Goal: Task Accomplishment & Management: Complete application form

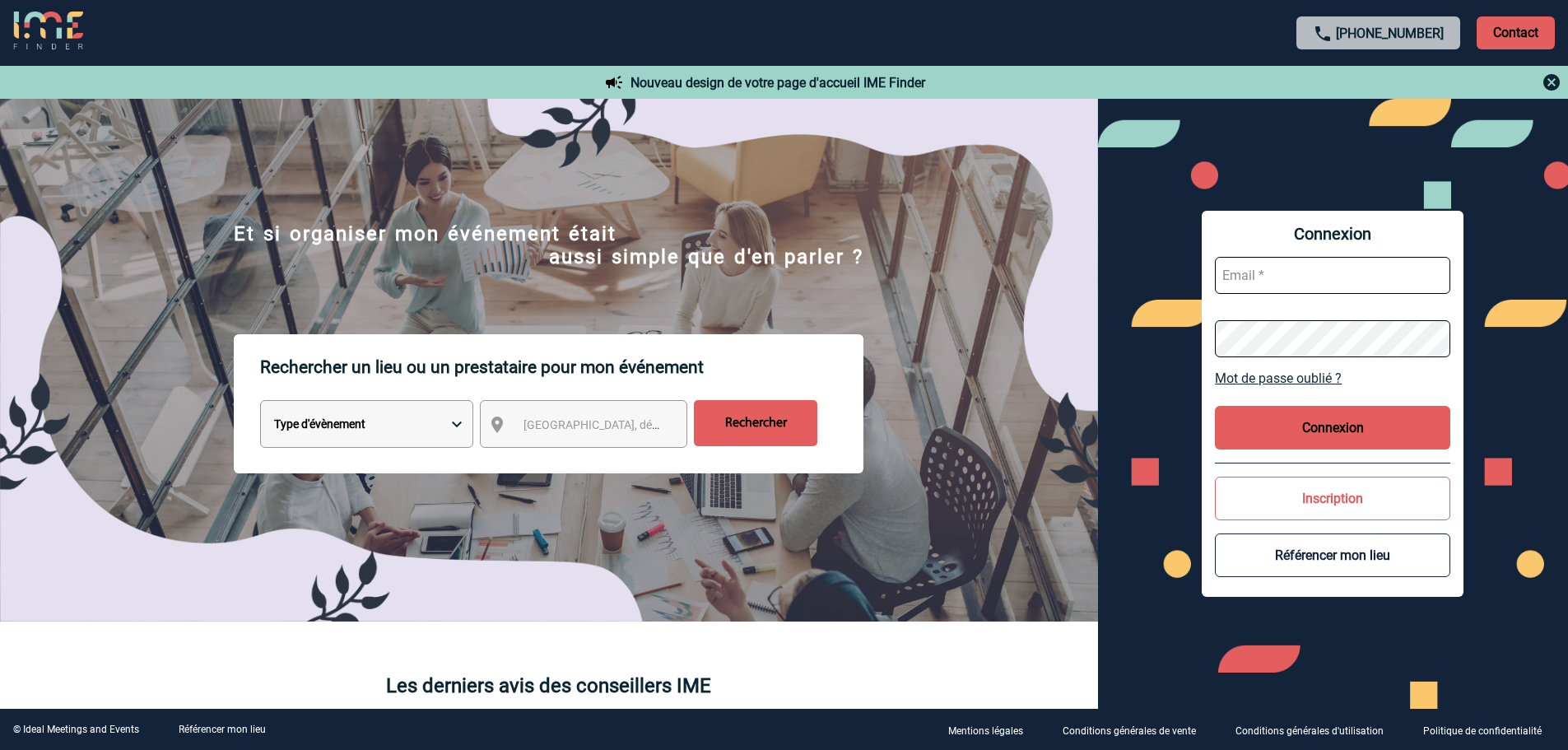
click at [1273, 272] on input "text" at bounding box center [1332, 275] width 236 height 37
type input "heloise.guichon@capgemini.com"
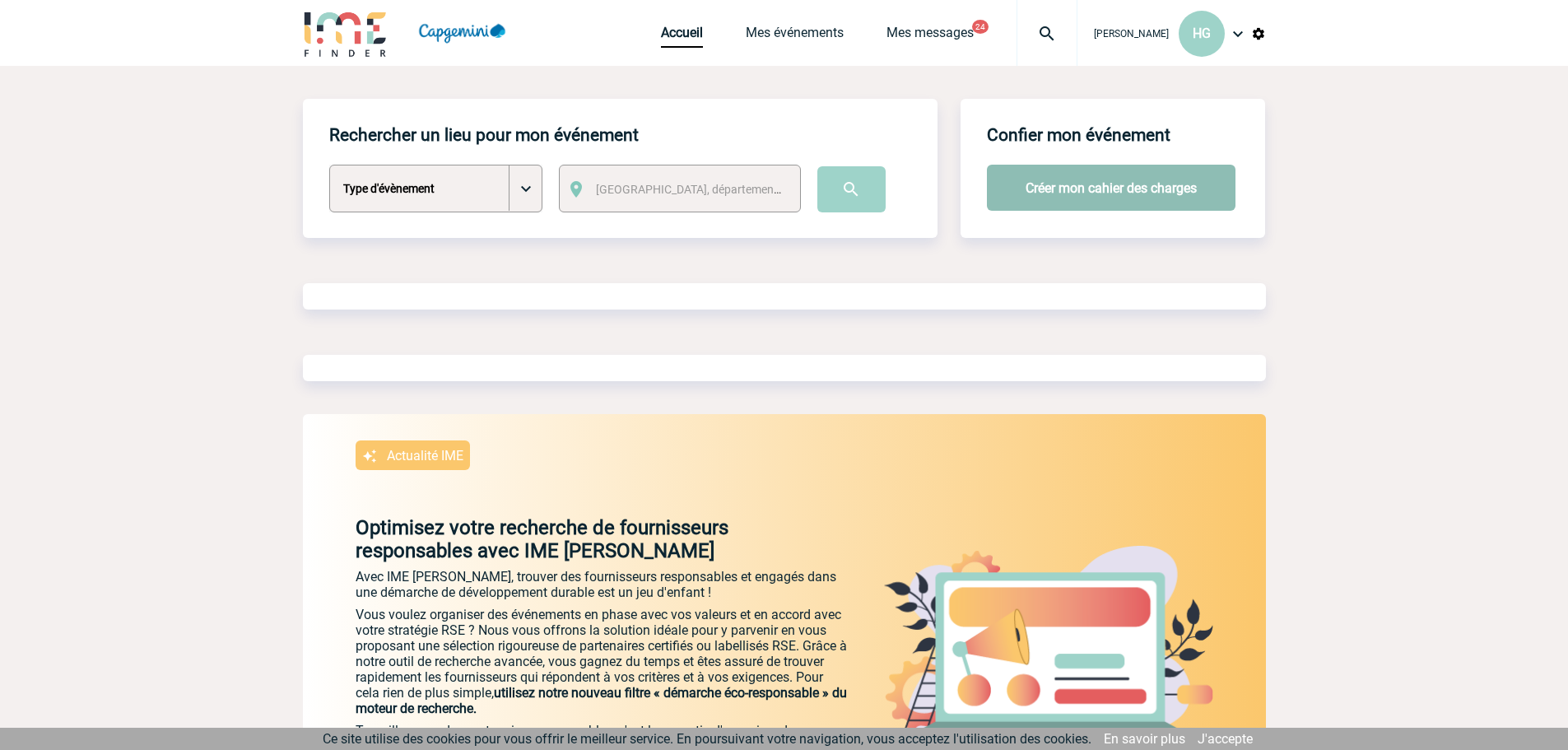
click at [1071, 187] on button "Créer mon cahier des charges" at bounding box center [1111, 188] width 249 height 46
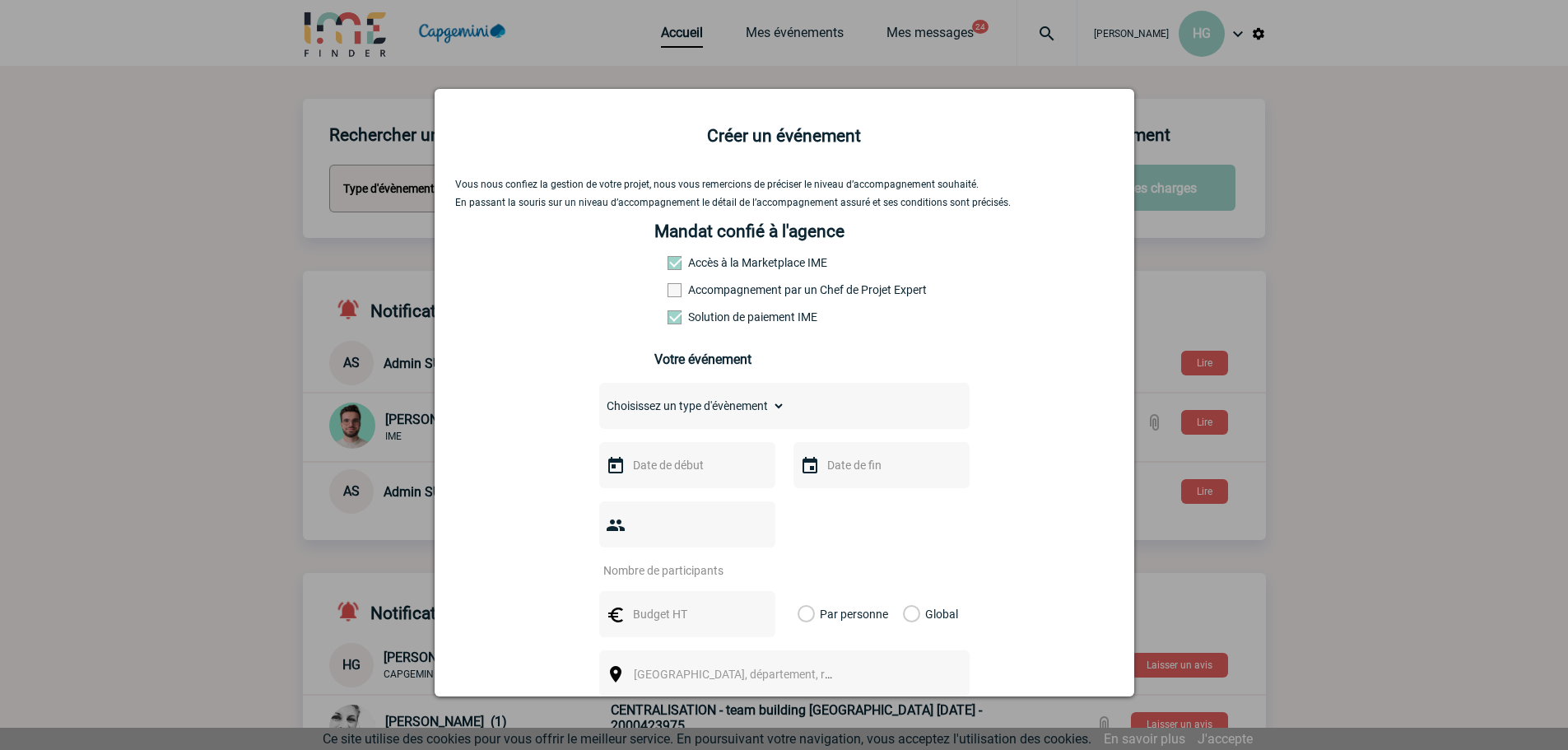
click at [680, 409] on select "Choisissez un type d'évènement Séminaire avec nuitée Séminaire sans nuitée Repa…" at bounding box center [692, 406] width 186 height 23
select select "3"
click at [600, 399] on select "Choisissez un type d'évènement Séminaire avec nuitée Séminaire sans nuitée Repa…" at bounding box center [692, 406] width 186 height 23
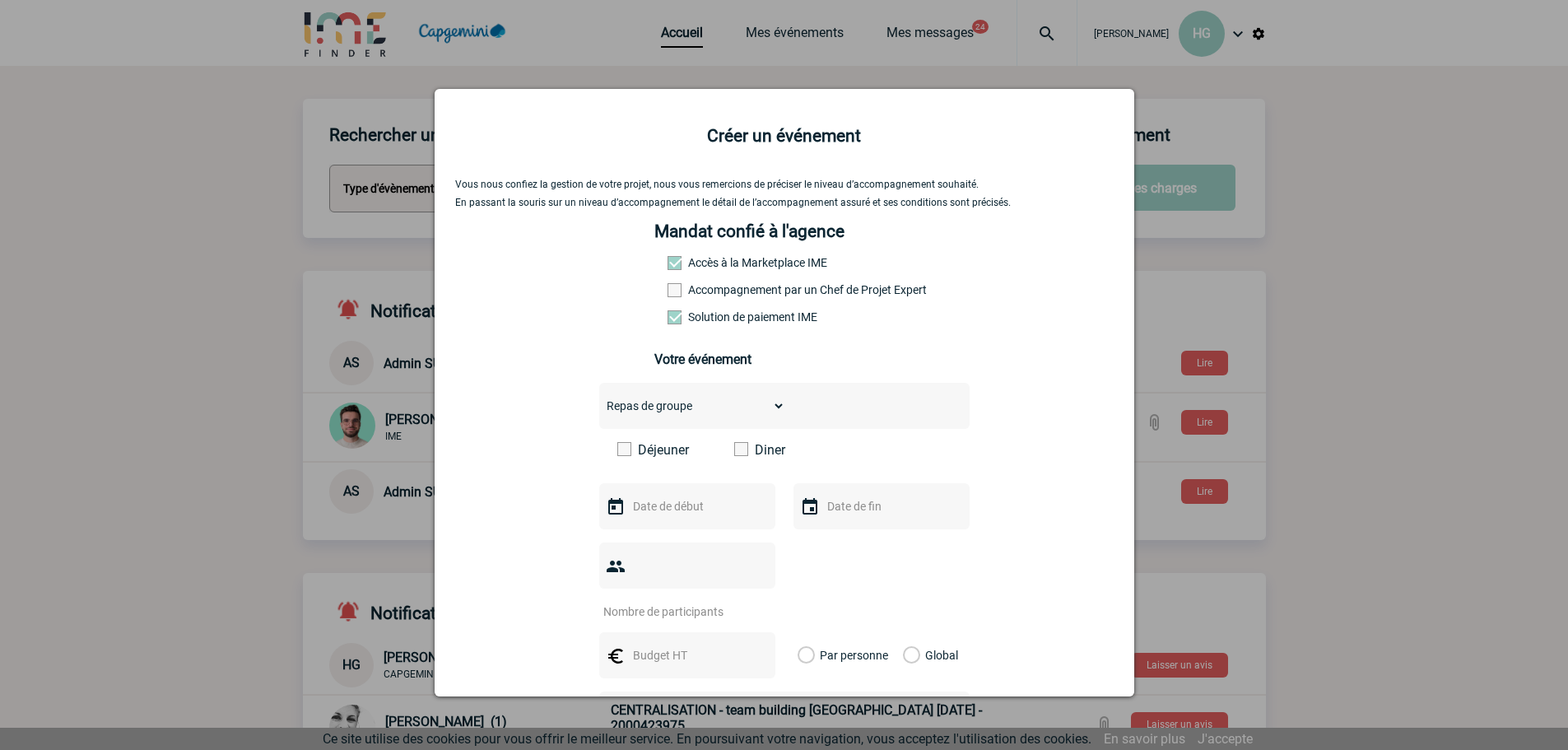
click at [621, 453] on span at bounding box center [624, 449] width 14 height 14
click at [0, 0] on input "Déjeuner" at bounding box center [0, 0] width 0 height 0
click at [648, 513] on input "text" at bounding box center [685, 506] width 114 height 21
click at [769, 353] on link "3" at bounding box center [770, 353] width 31 height 30
type input "[DATE]"
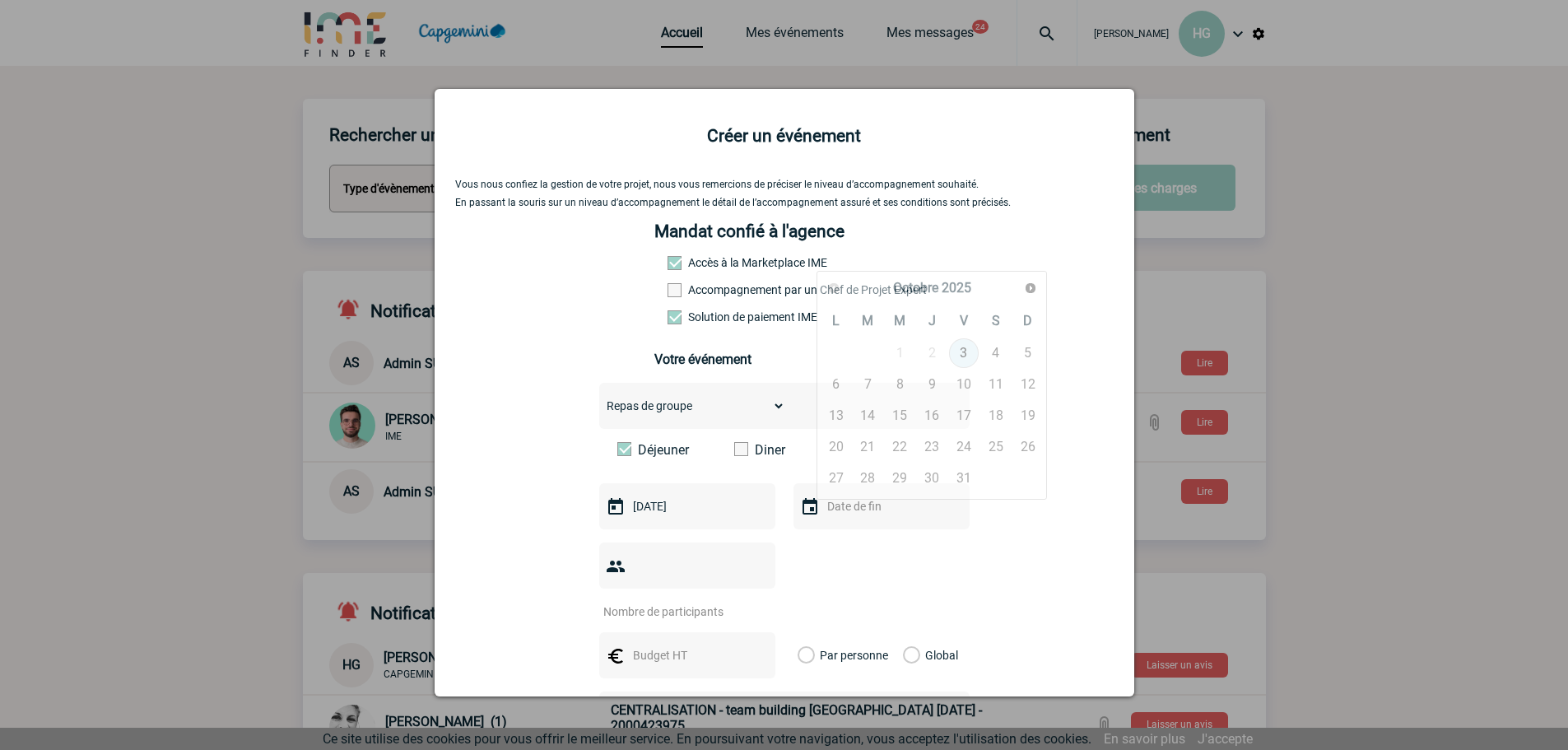
click at [826, 517] on input "text" at bounding box center [880, 506] width 114 height 21
click at [955, 357] on link "3" at bounding box center [964, 353] width 31 height 30
type input "[DATE]"
click at [646, 601] on input "number" at bounding box center [677, 612] width 155 height 21
type input "24"
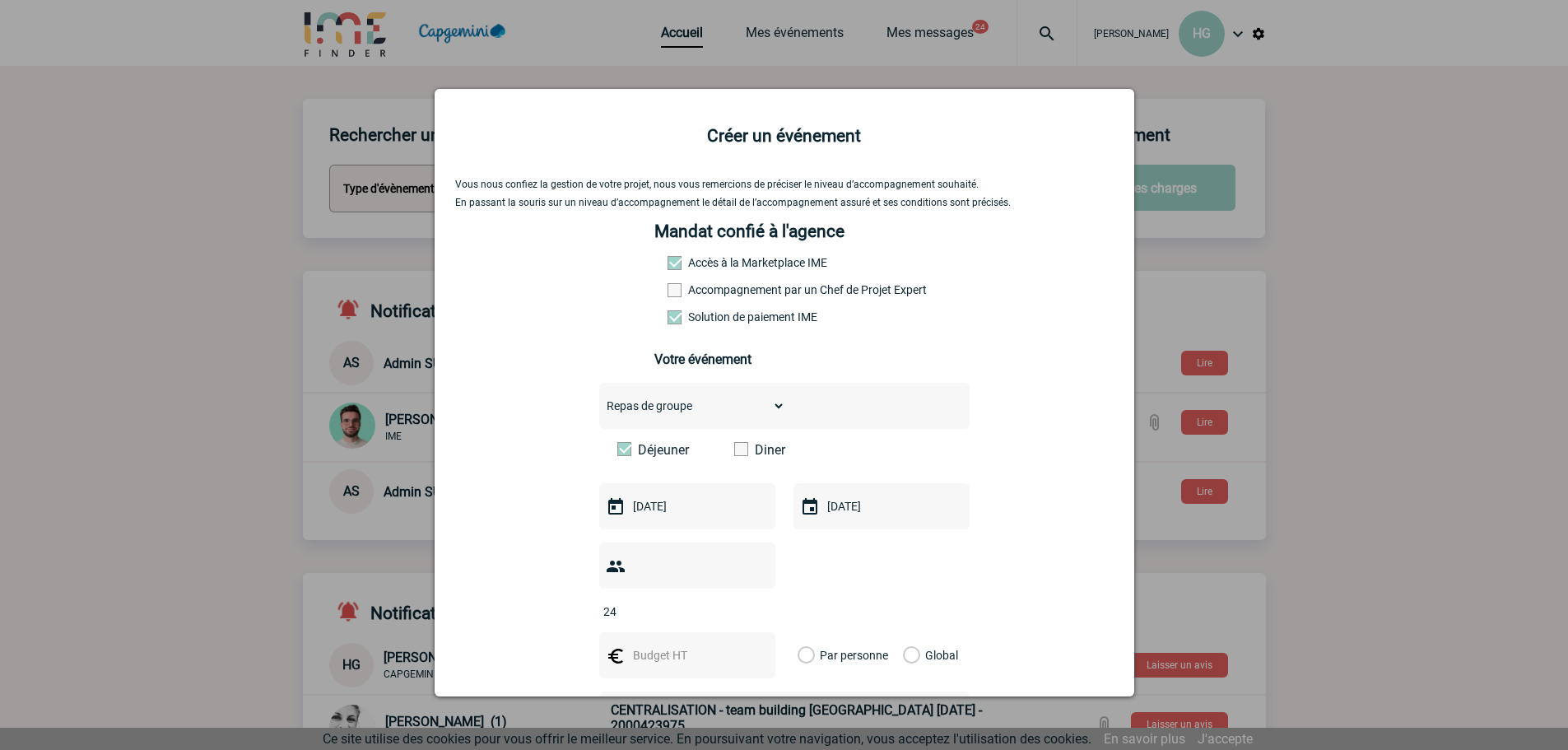
click at [648, 644] on input "text" at bounding box center [685, 654] width 114 height 21
click at [647, 644] on input "text" at bounding box center [685, 654] width 114 height 21
type input "608"
click at [835, 576] on div "24" at bounding box center [784, 580] width 371 height 76
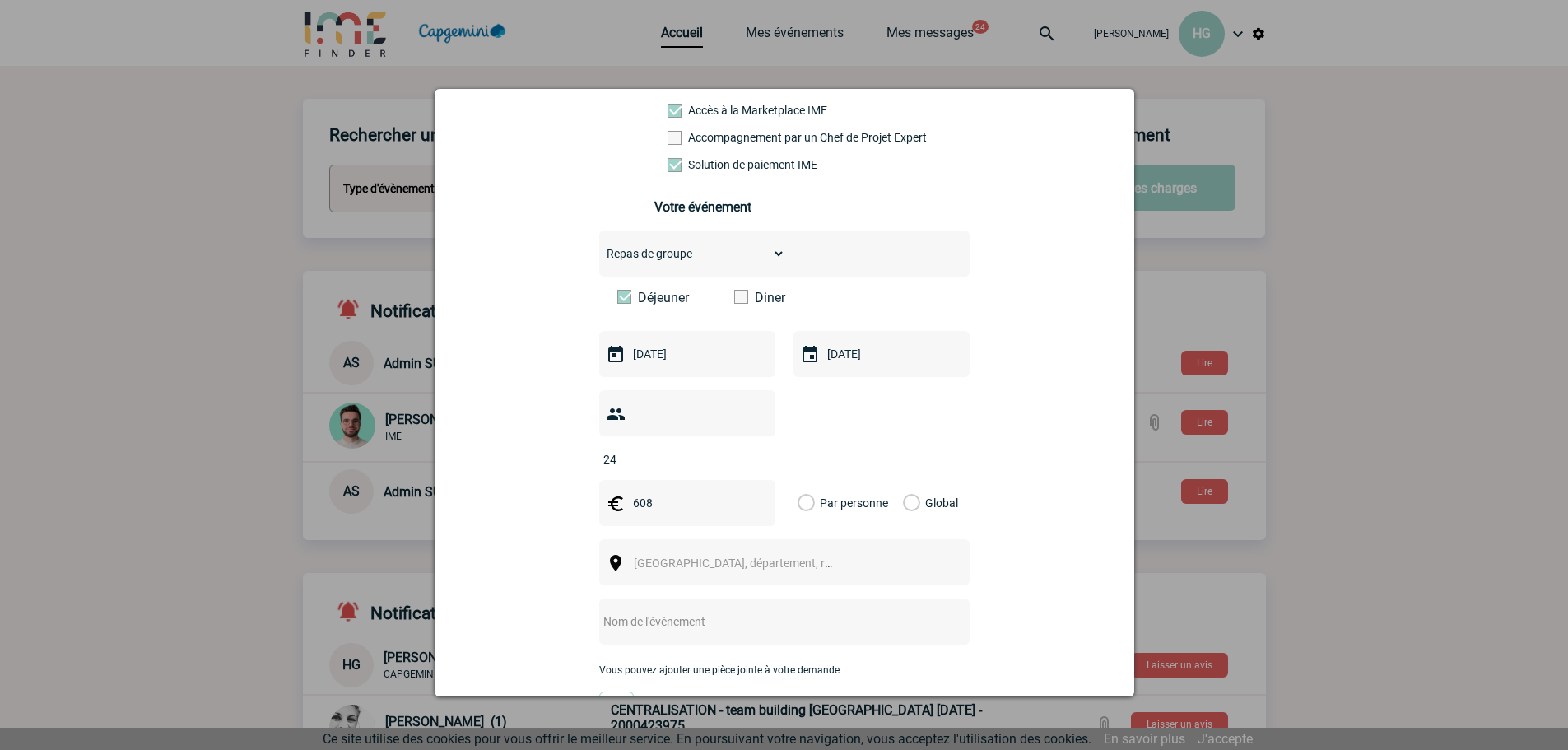
scroll to position [165, 0]
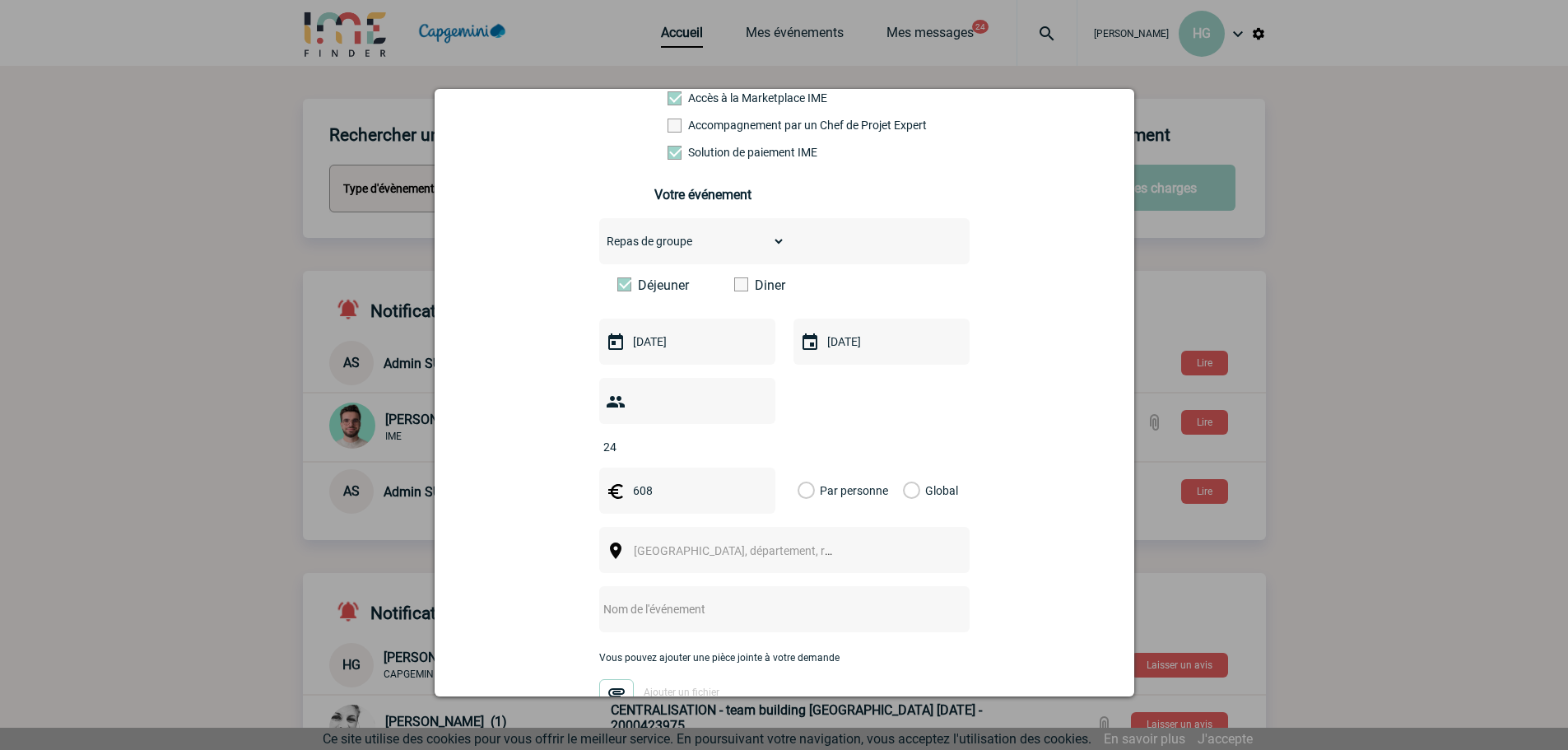
click at [660, 544] on span "Ville, département, région..." at bounding box center [748, 550] width 229 height 13
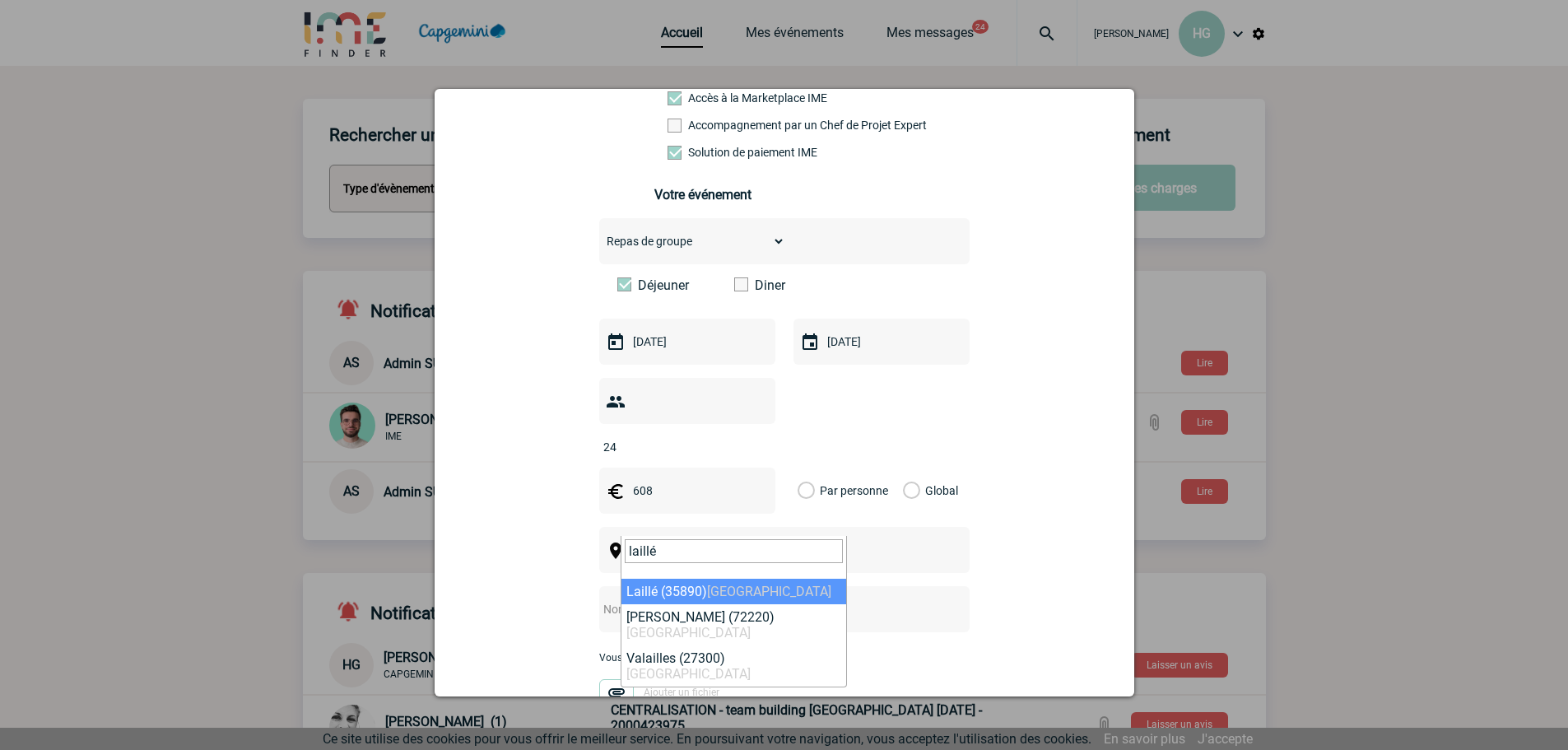
type input "laillé"
select select "2112"
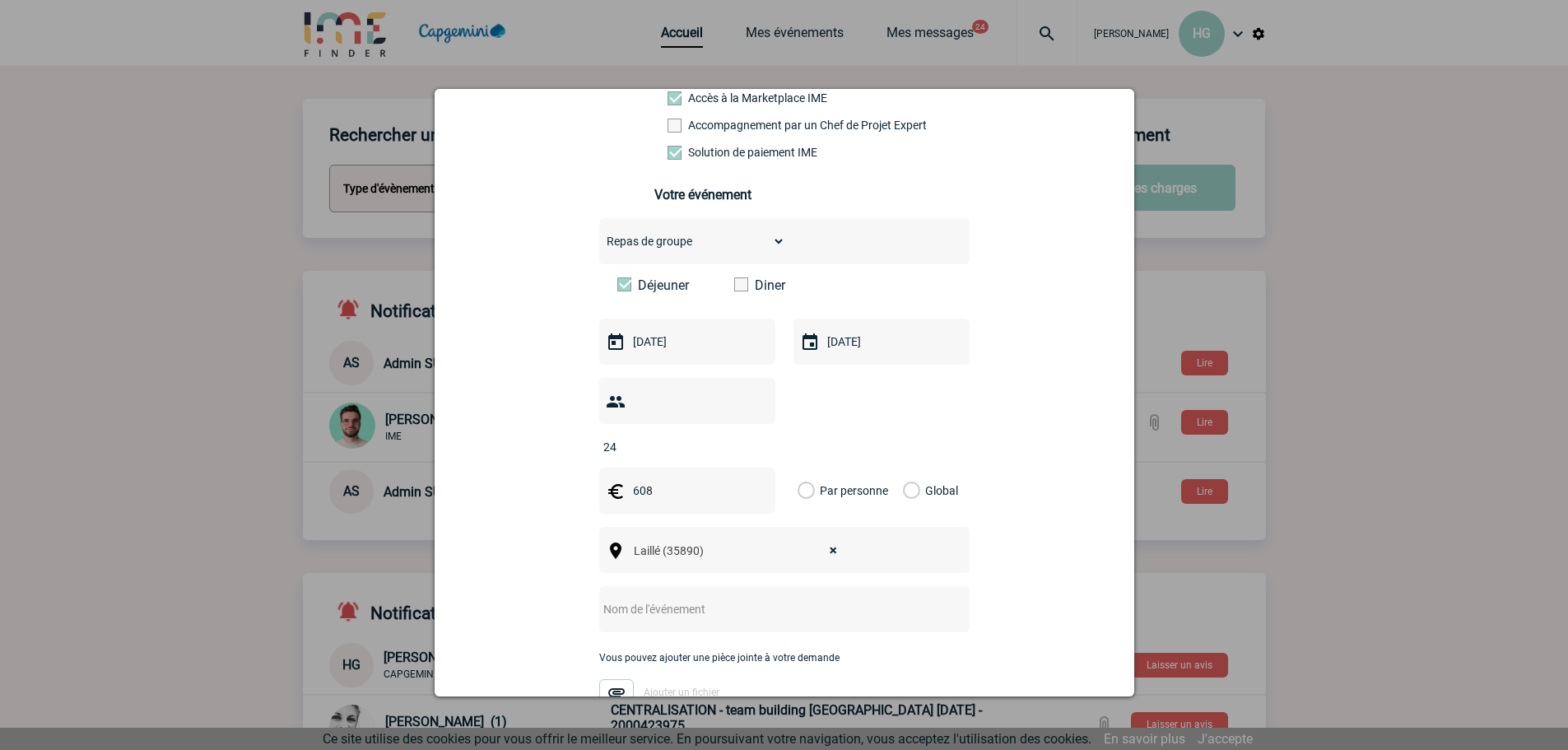
click at [642, 598] on input "text" at bounding box center [763, 609] width 327 height 21
click at [685, 598] on input "repas equipe du 01.04.25" at bounding box center [763, 609] width 327 height 21
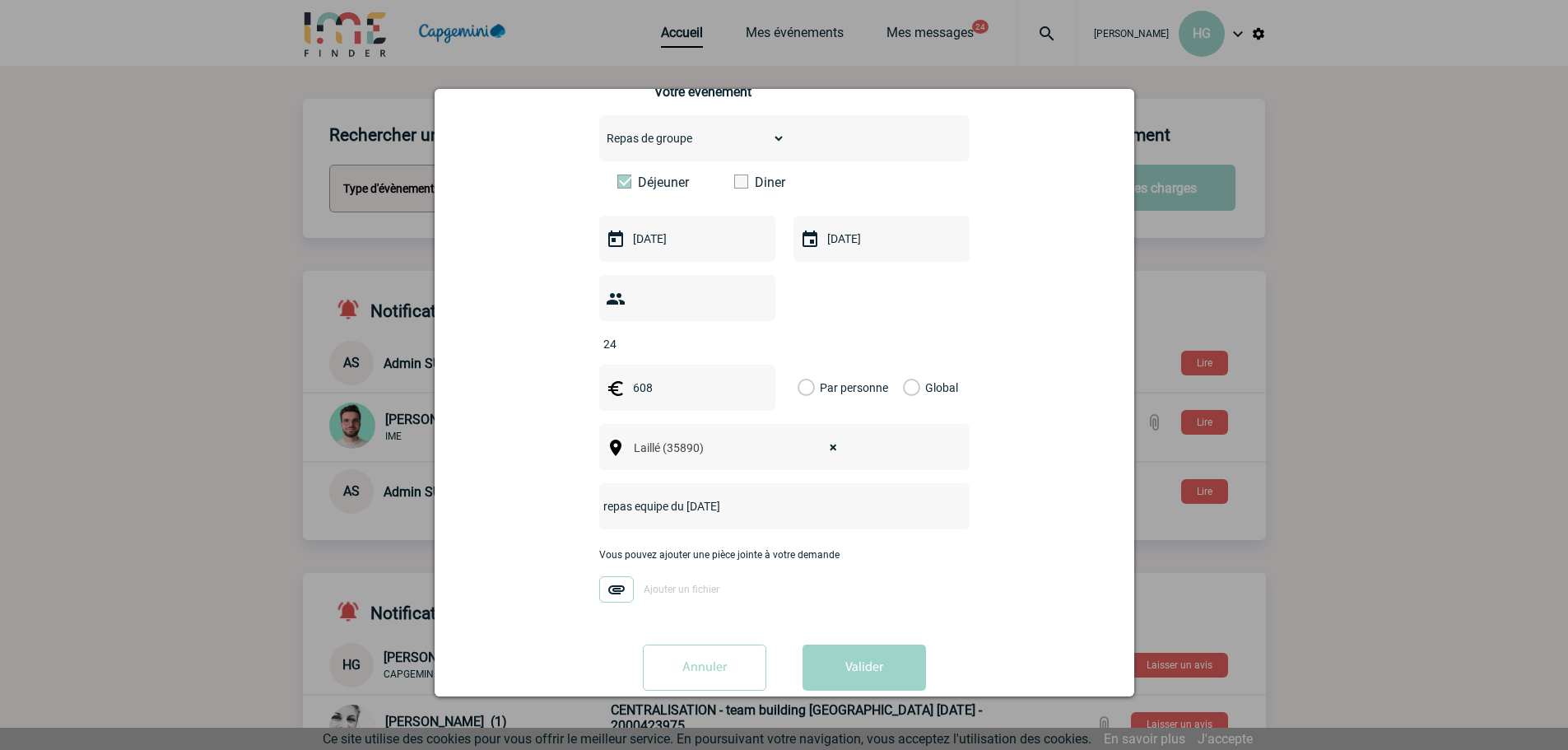
scroll to position [272, 0]
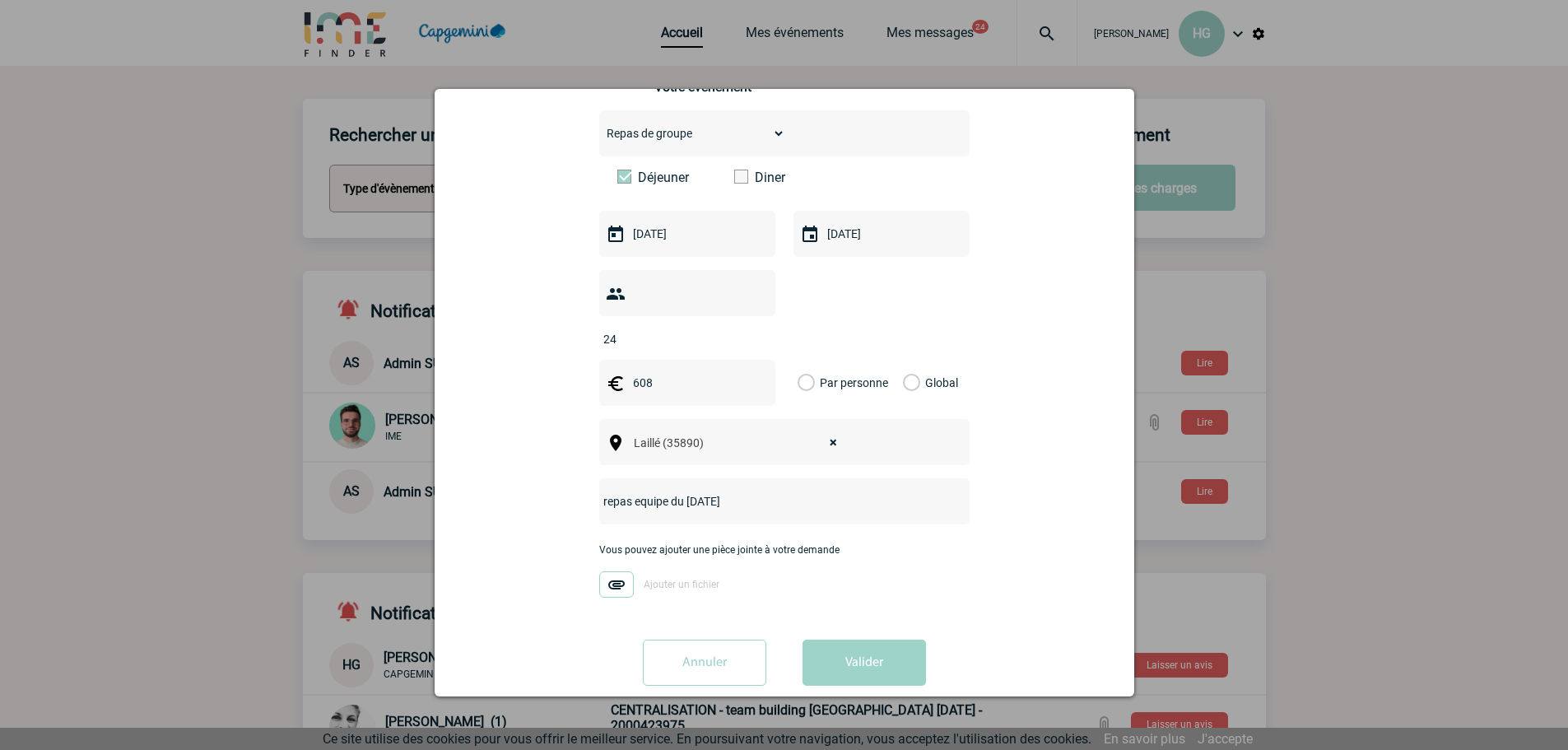
type input "repas equipe du 24.09.25"
click at [616, 571] on img at bounding box center [616, 584] width 34 height 26
click at [0, 0] on input "Ajouter un fichier" at bounding box center [0, 0] width 0 height 0
click at [846, 640] on button "Valider" at bounding box center [864, 662] width 124 height 46
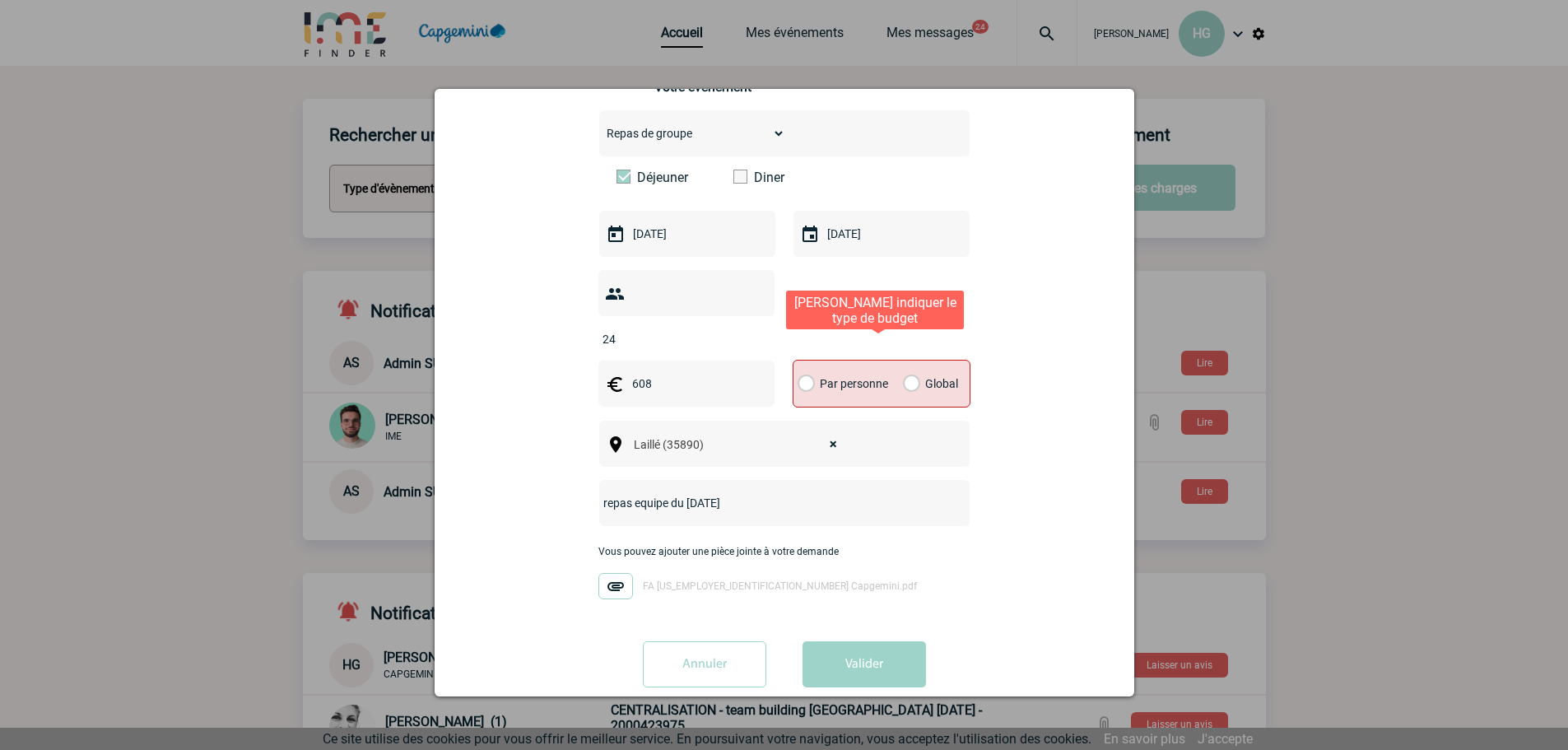
click at [903, 370] on label "Global" at bounding box center [908, 383] width 11 height 46
click at [0, 0] on input "Global" at bounding box center [0, 0] width 0 height 0
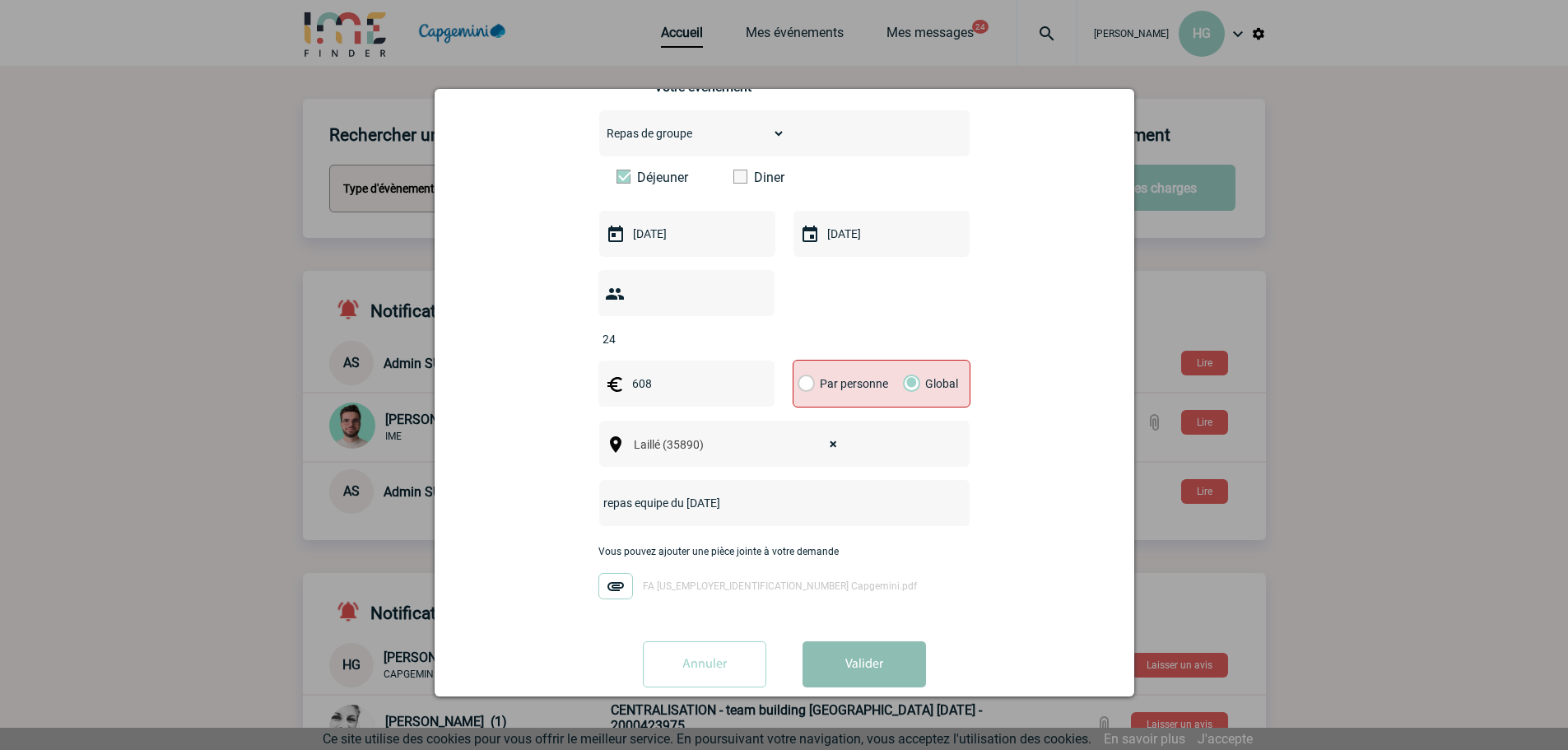
click at [852, 641] on button "Valider" at bounding box center [864, 664] width 124 height 46
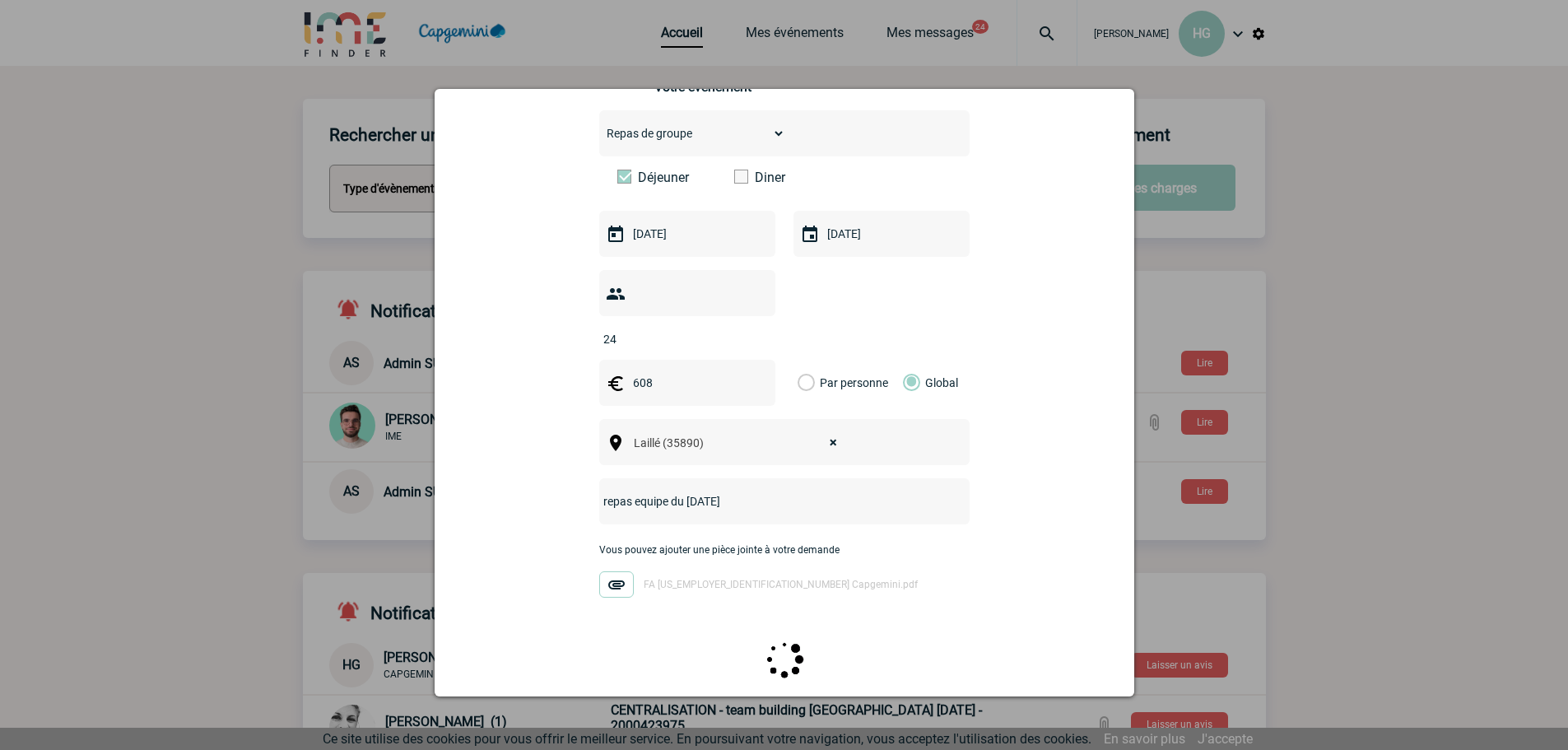
scroll to position [0, 0]
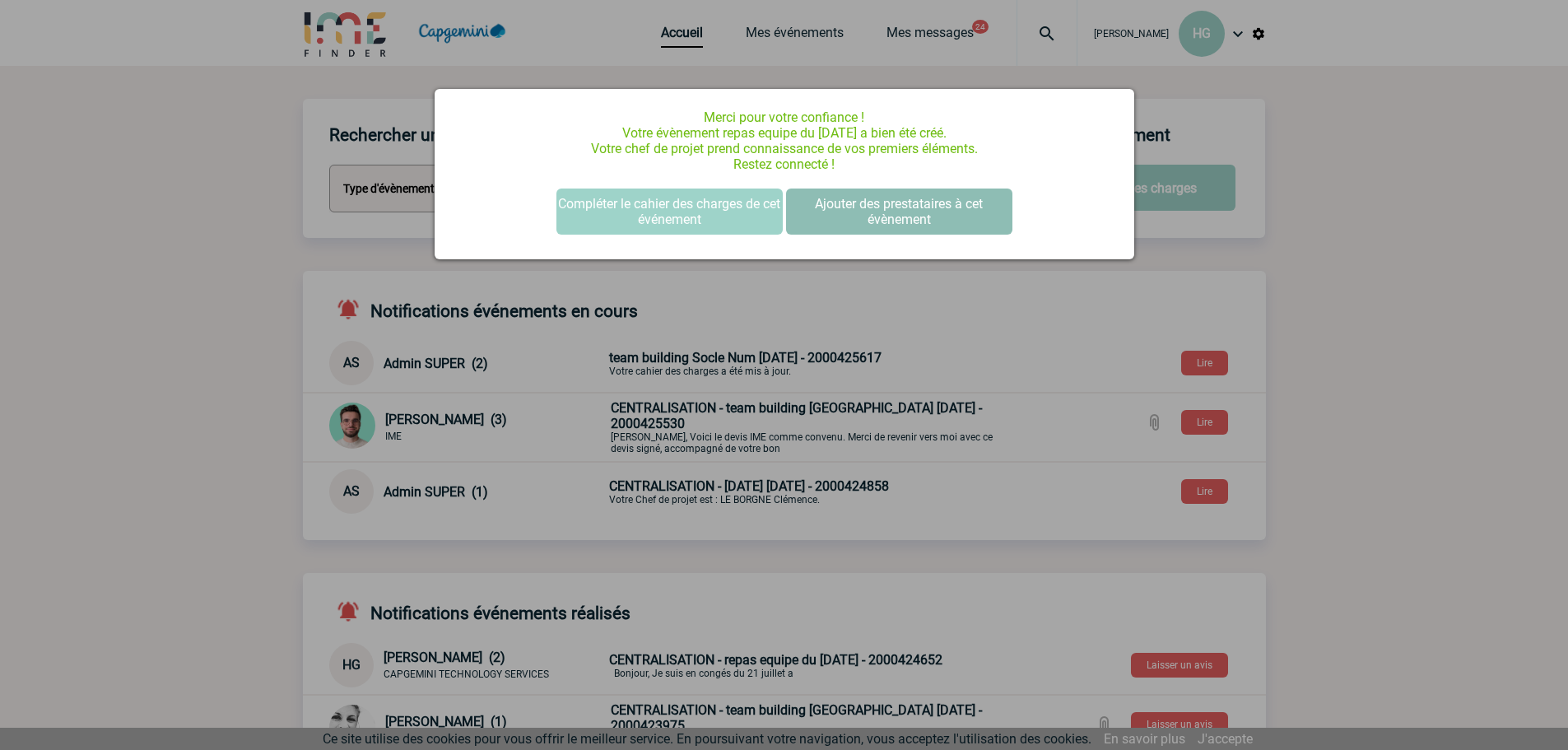
click at [899, 202] on button "Ajouter des prestataires à cet évènement" at bounding box center [899, 211] width 226 height 46
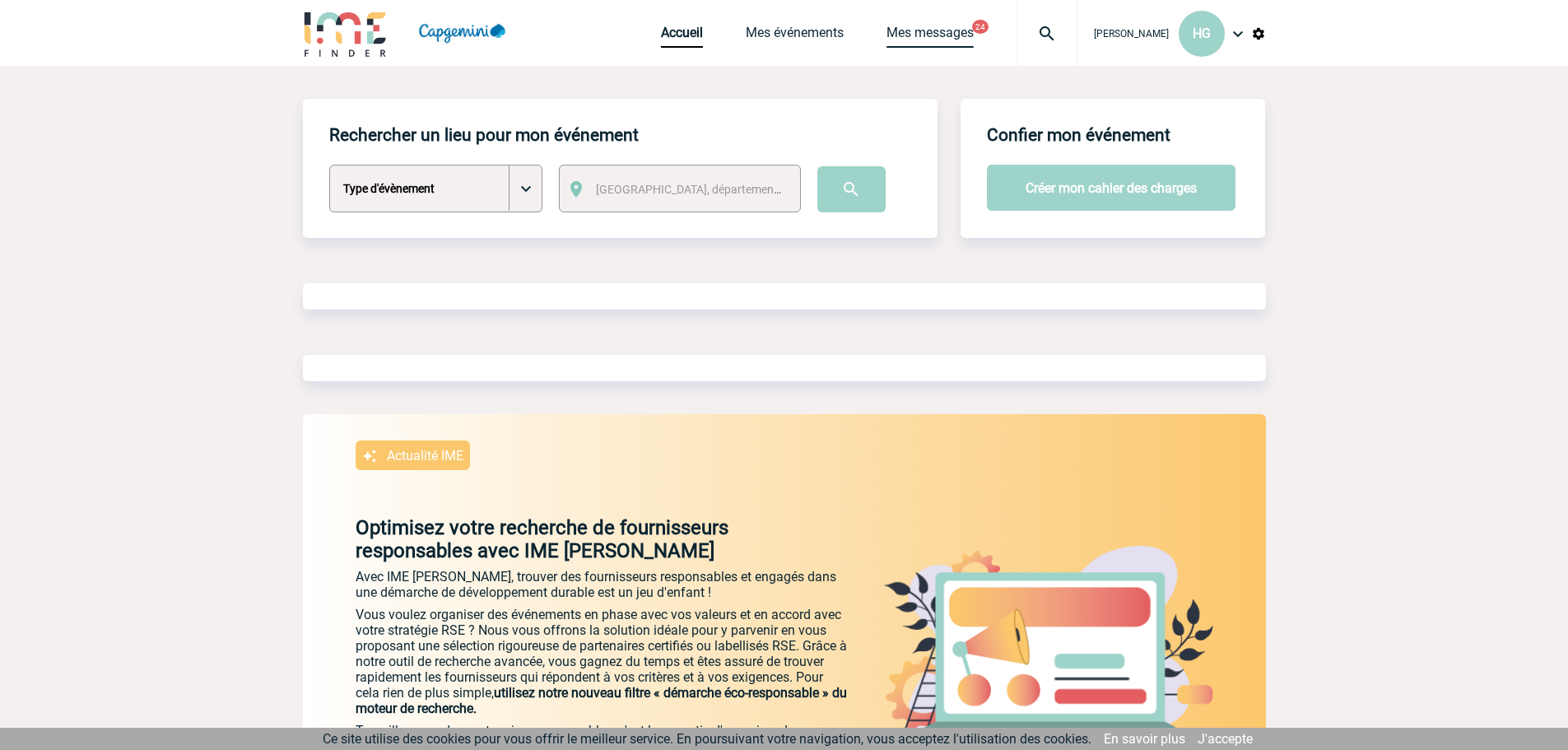
click at [906, 34] on link "Mes messages" at bounding box center [930, 36] width 88 height 23
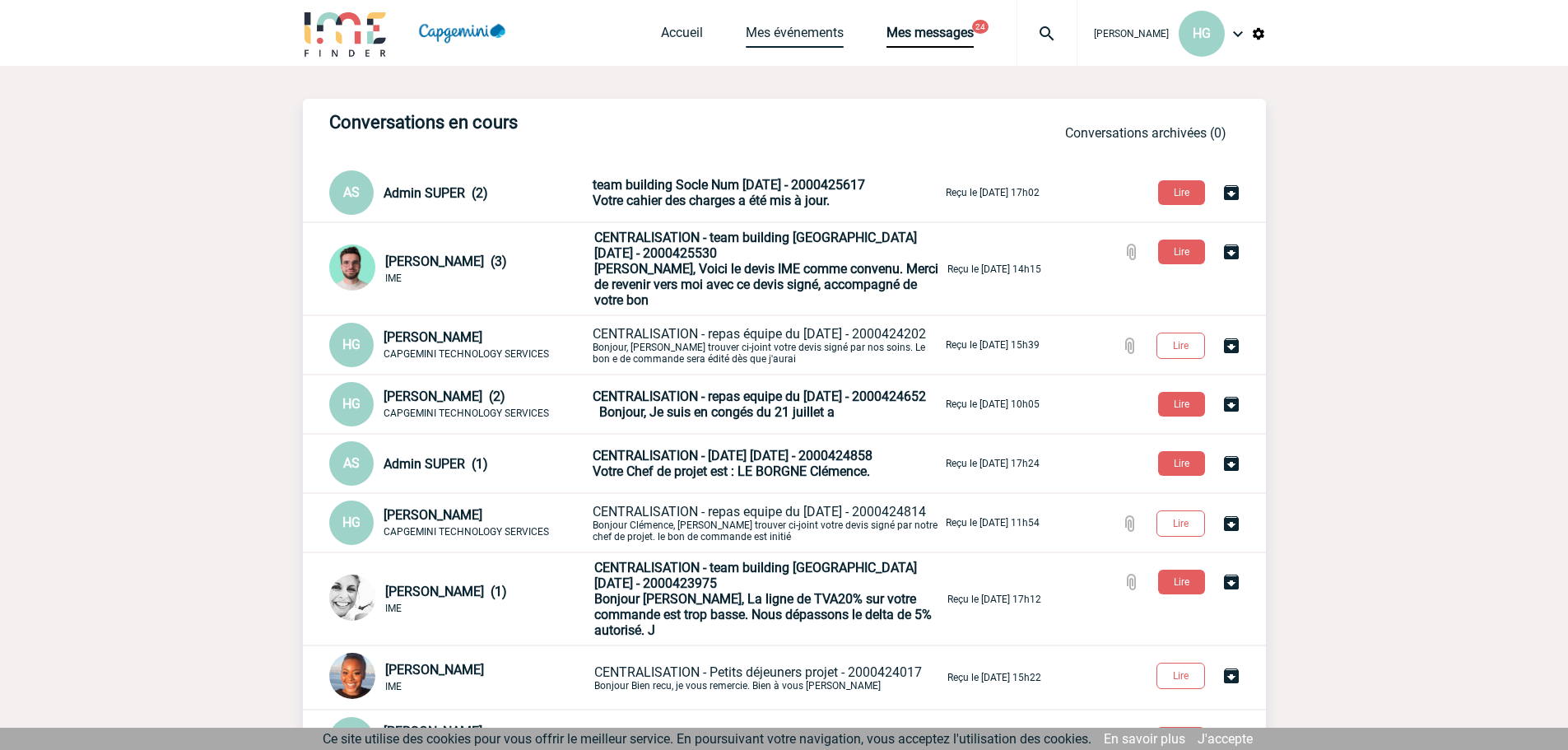
click at [758, 43] on link "Mes événements" at bounding box center [795, 36] width 98 height 23
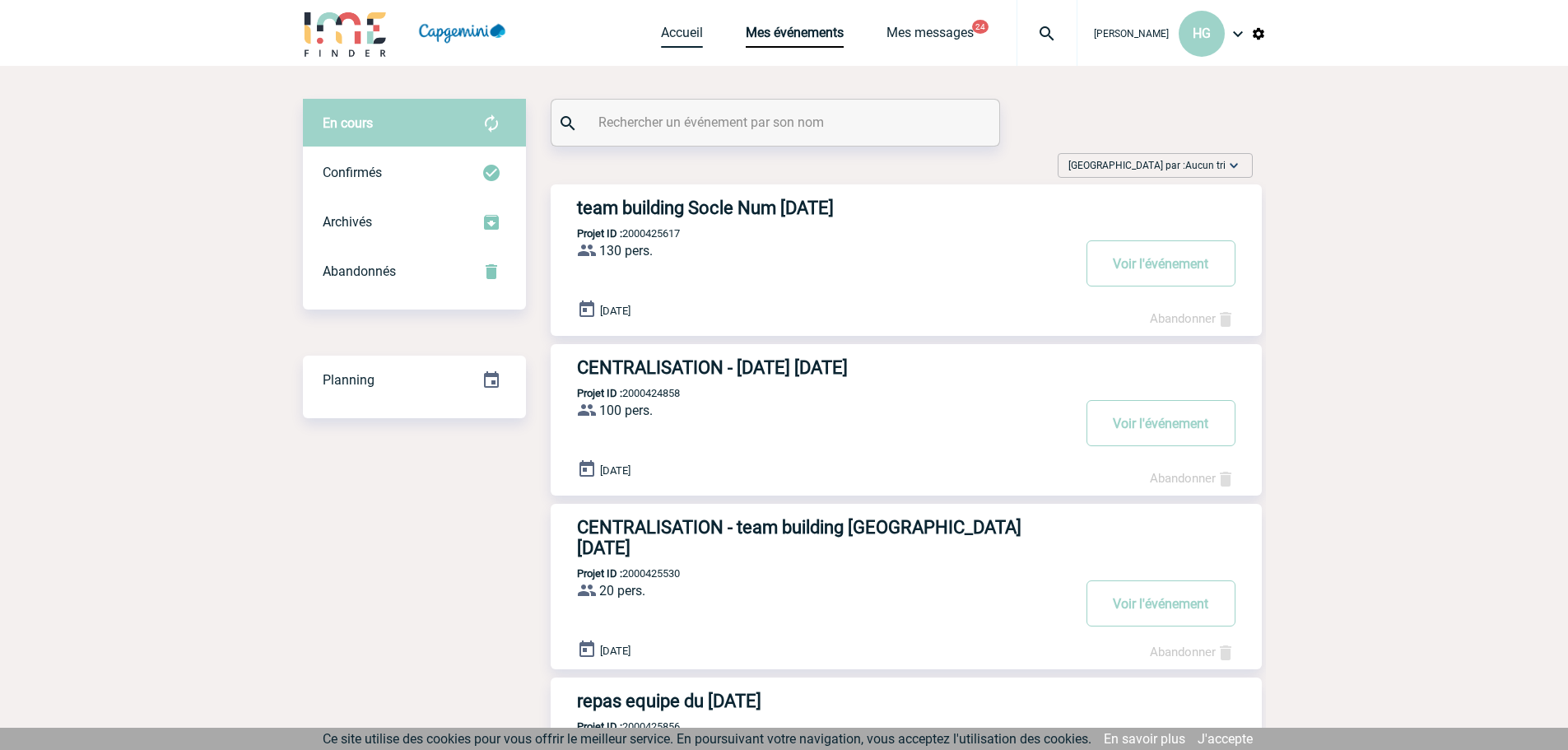
click at [663, 34] on link "Accueil" at bounding box center [682, 36] width 42 height 23
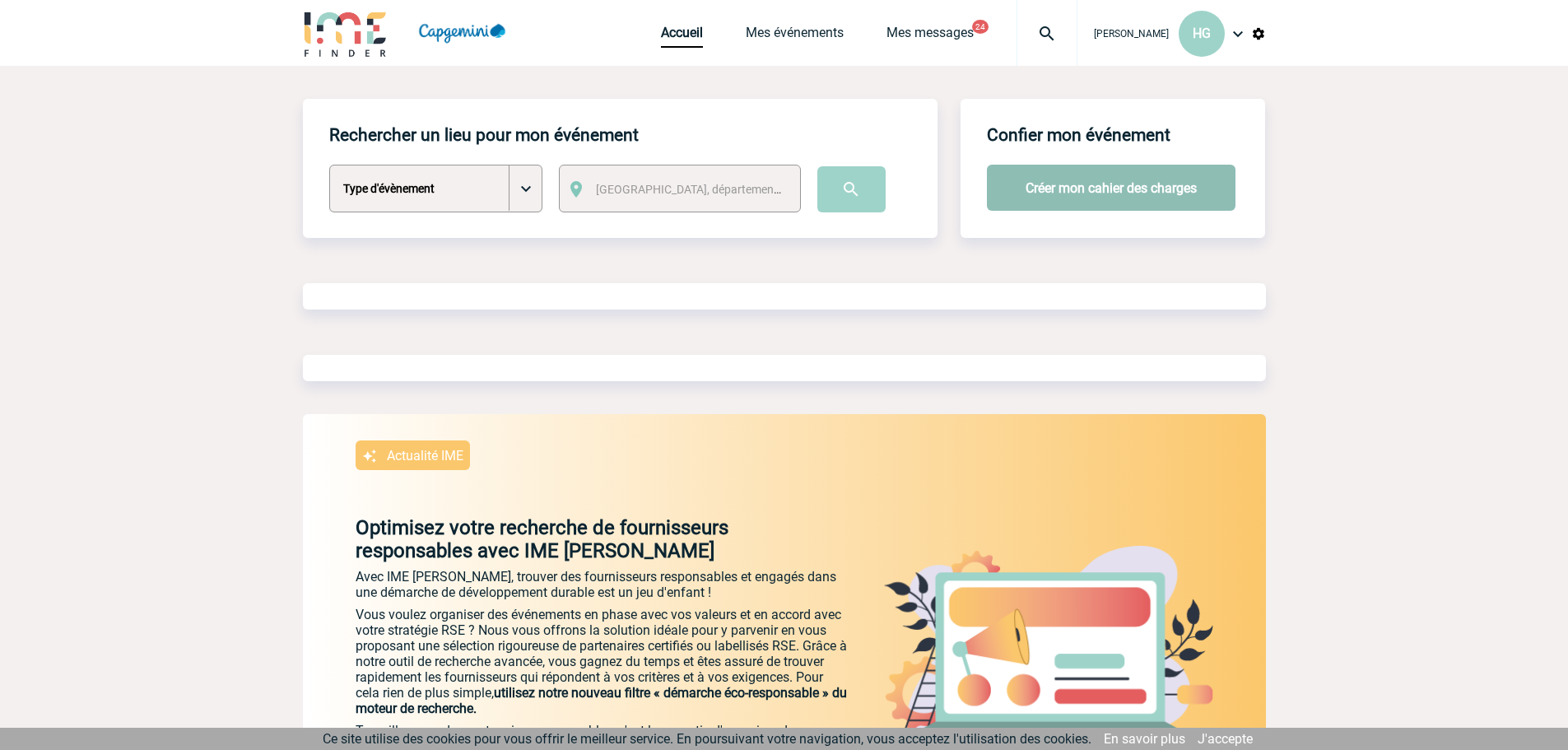
click at [1099, 194] on button "Créer mon cahier des charges" at bounding box center [1111, 188] width 249 height 46
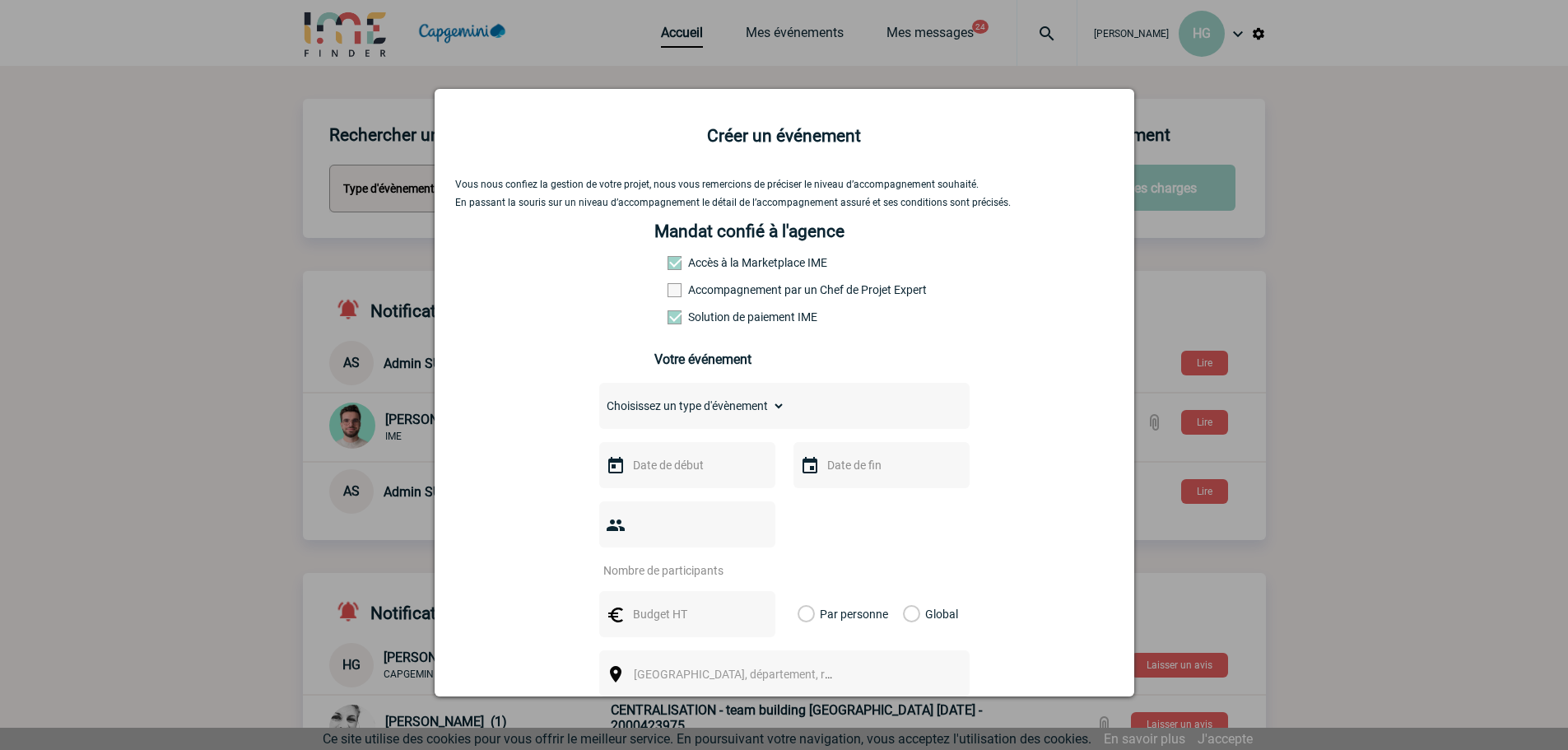
click at [710, 413] on select "Choisissez un type d'évènement Séminaire avec nuitée Séminaire sans nuitée Repa…" at bounding box center [692, 406] width 186 height 23
select select "5"
click at [600, 399] on select "Choisissez un type d'évènement Séminaire avec nuitée Séminaire sans nuitée Repa…" at bounding box center [692, 406] width 186 height 23
click at [641, 471] on input "text" at bounding box center [685, 464] width 114 height 21
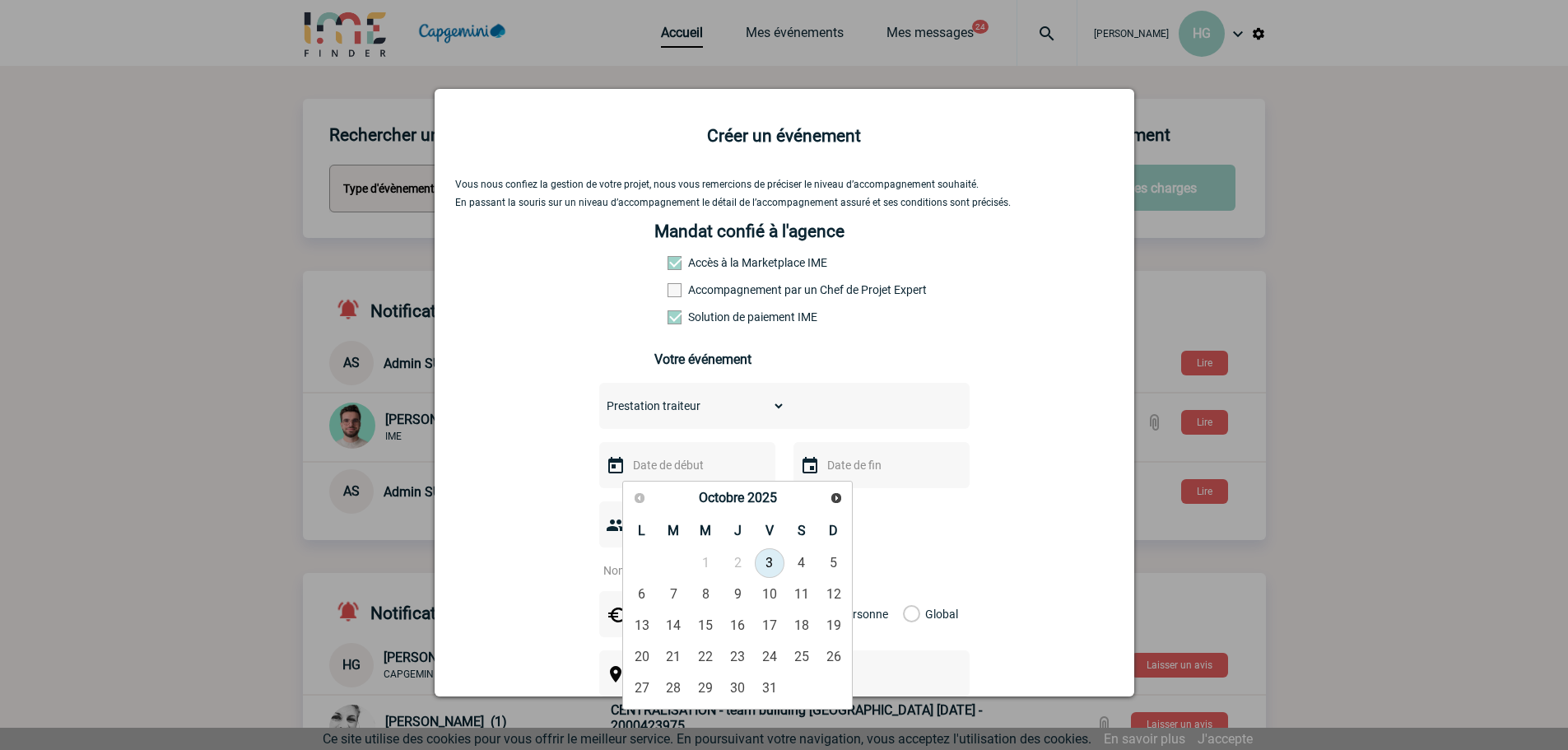
click at [769, 556] on link "3" at bounding box center [770, 562] width 31 height 30
type input "[DATE]"
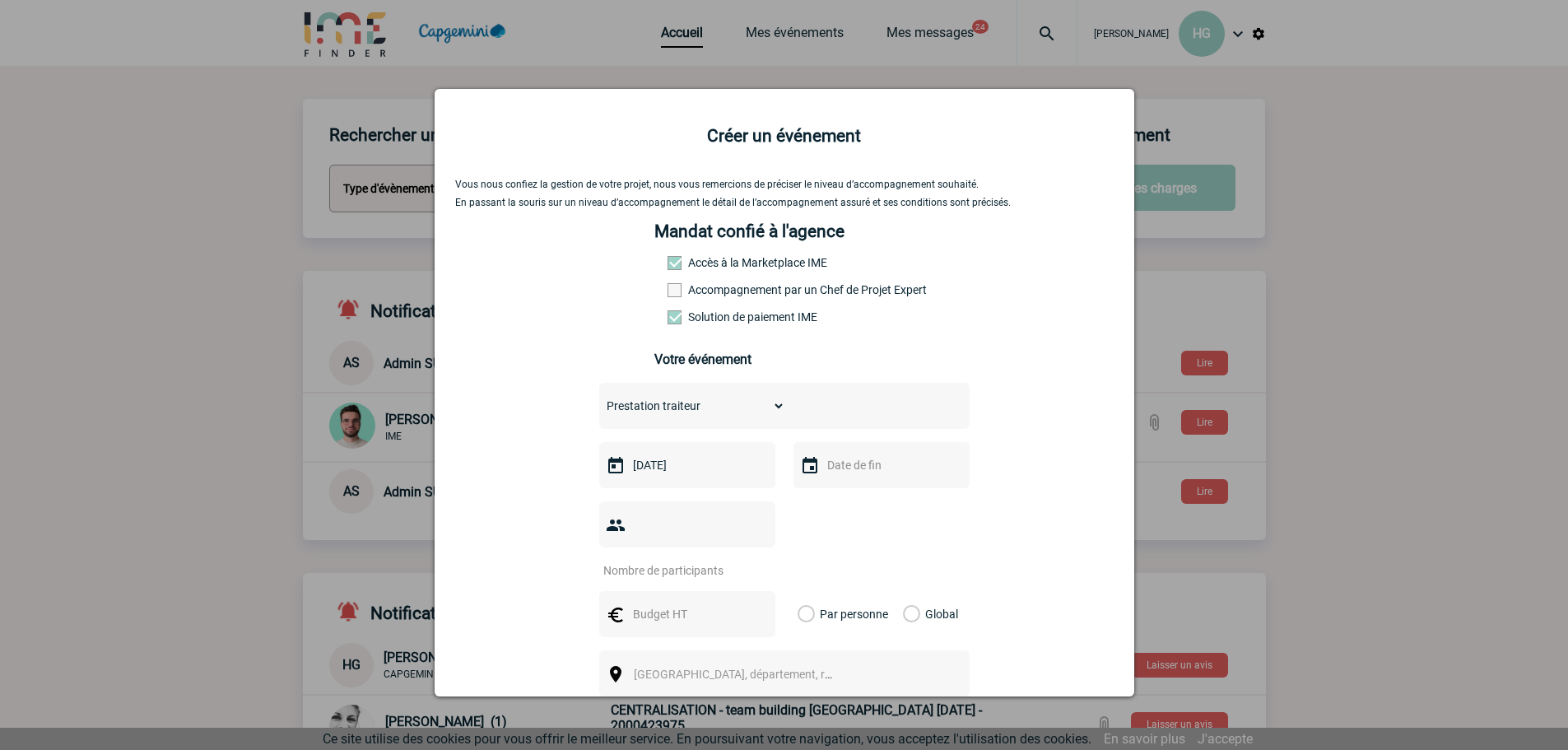
click at [862, 471] on input "text" at bounding box center [880, 464] width 114 height 21
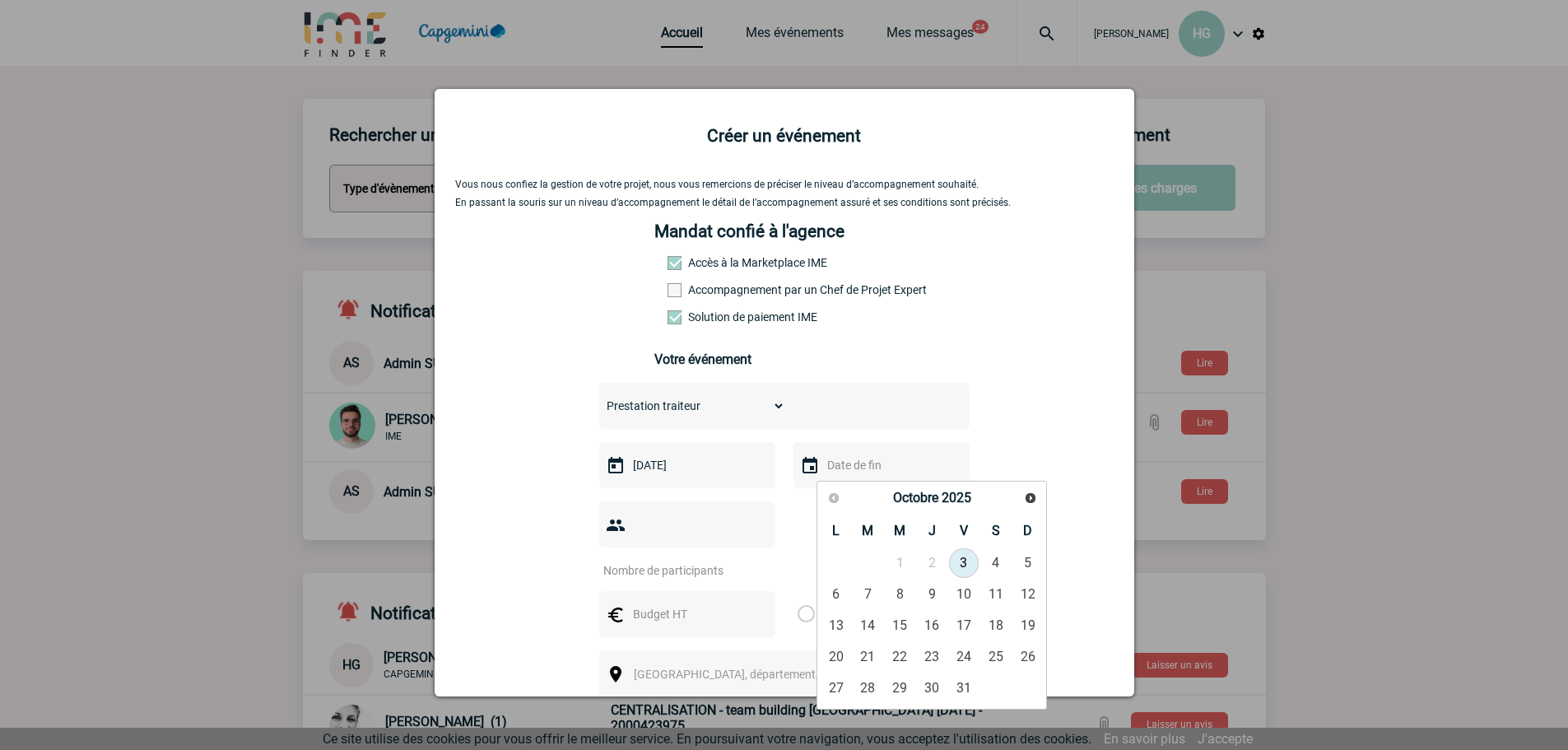
click at [964, 563] on link "3" at bounding box center [964, 562] width 31 height 30
type input "[DATE]"
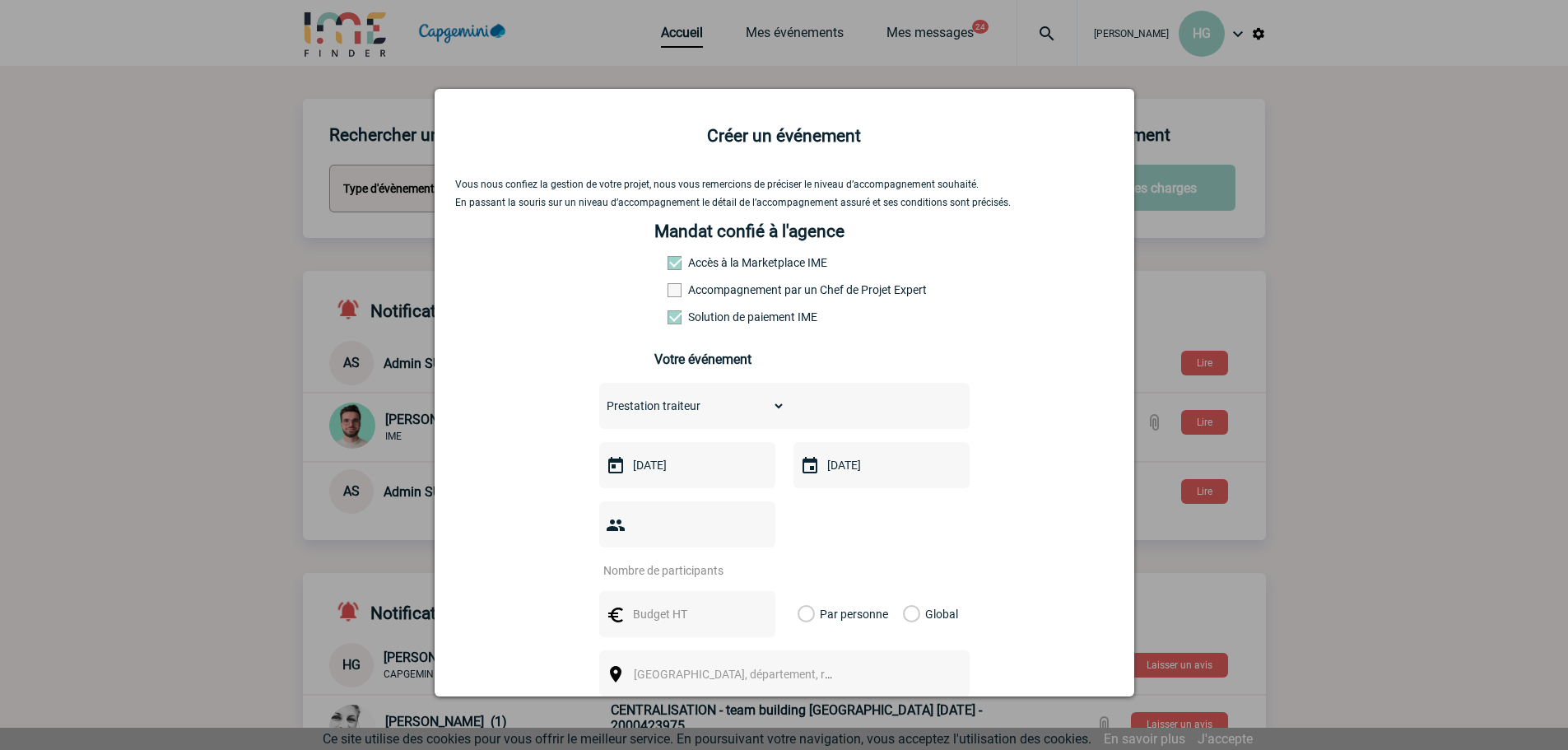
click at [680, 560] on input "number" at bounding box center [677, 570] width 155 height 21
click at [669, 560] on input "number" at bounding box center [677, 570] width 155 height 21
type input "90"
click at [649, 603] on input "text" at bounding box center [685, 613] width 114 height 21
type input "2470"
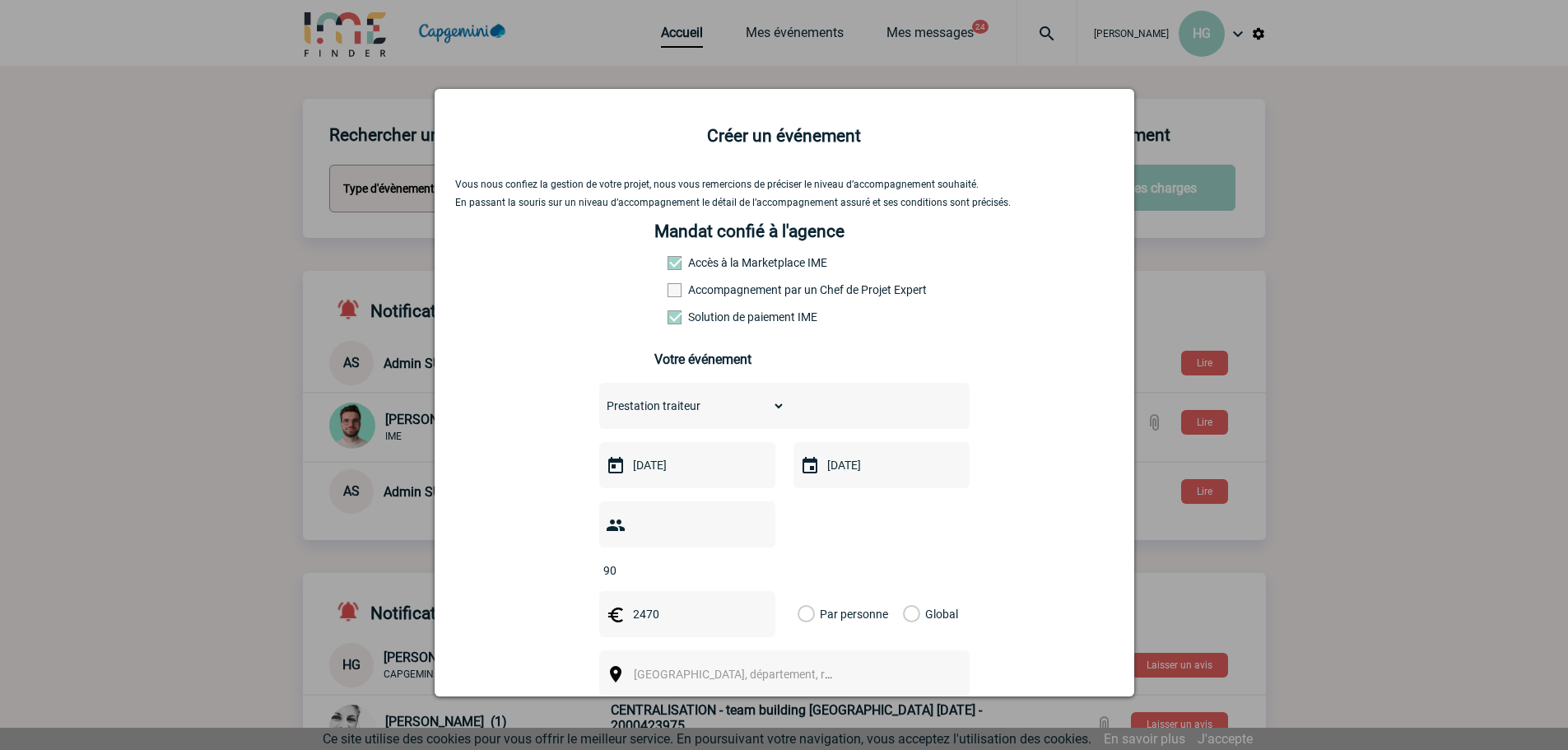
click at [908, 591] on label "Global" at bounding box center [908, 613] width 11 height 46
click at [0, 0] on input "Global" at bounding box center [0, 0] width 0 height 0
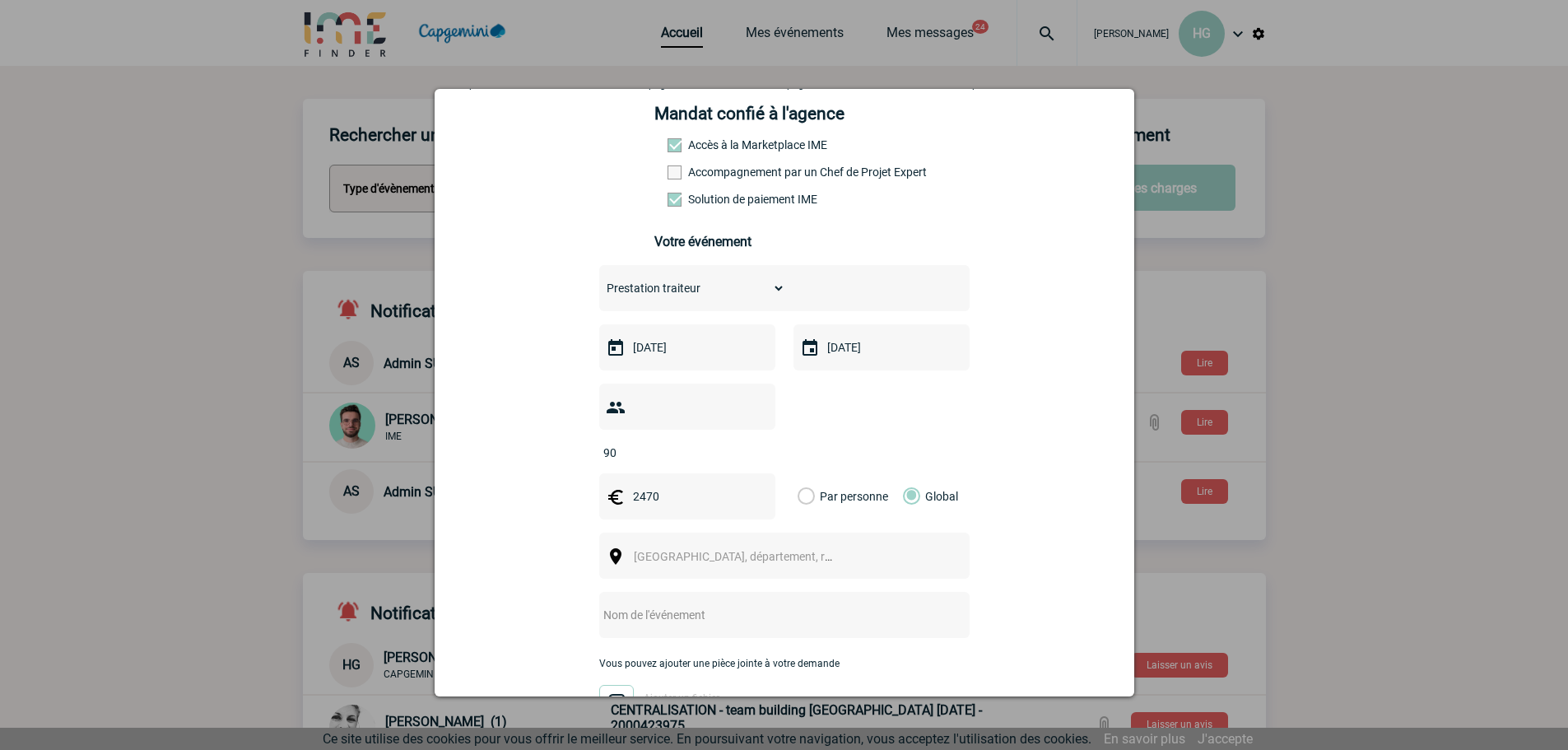
scroll to position [165, 0]
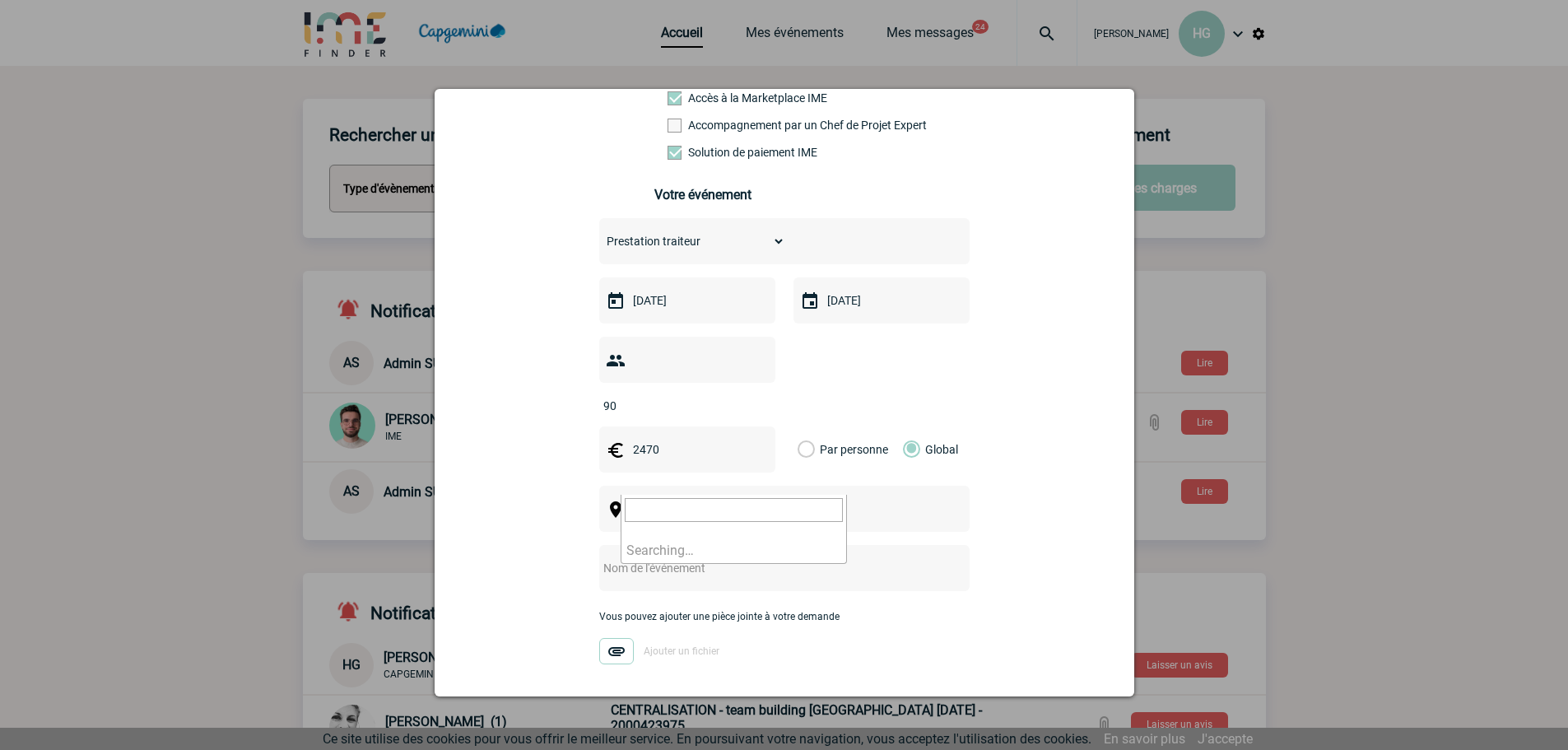
click at [679, 503] on span "Ville, département, région..." at bounding box center [748, 509] width 229 height 13
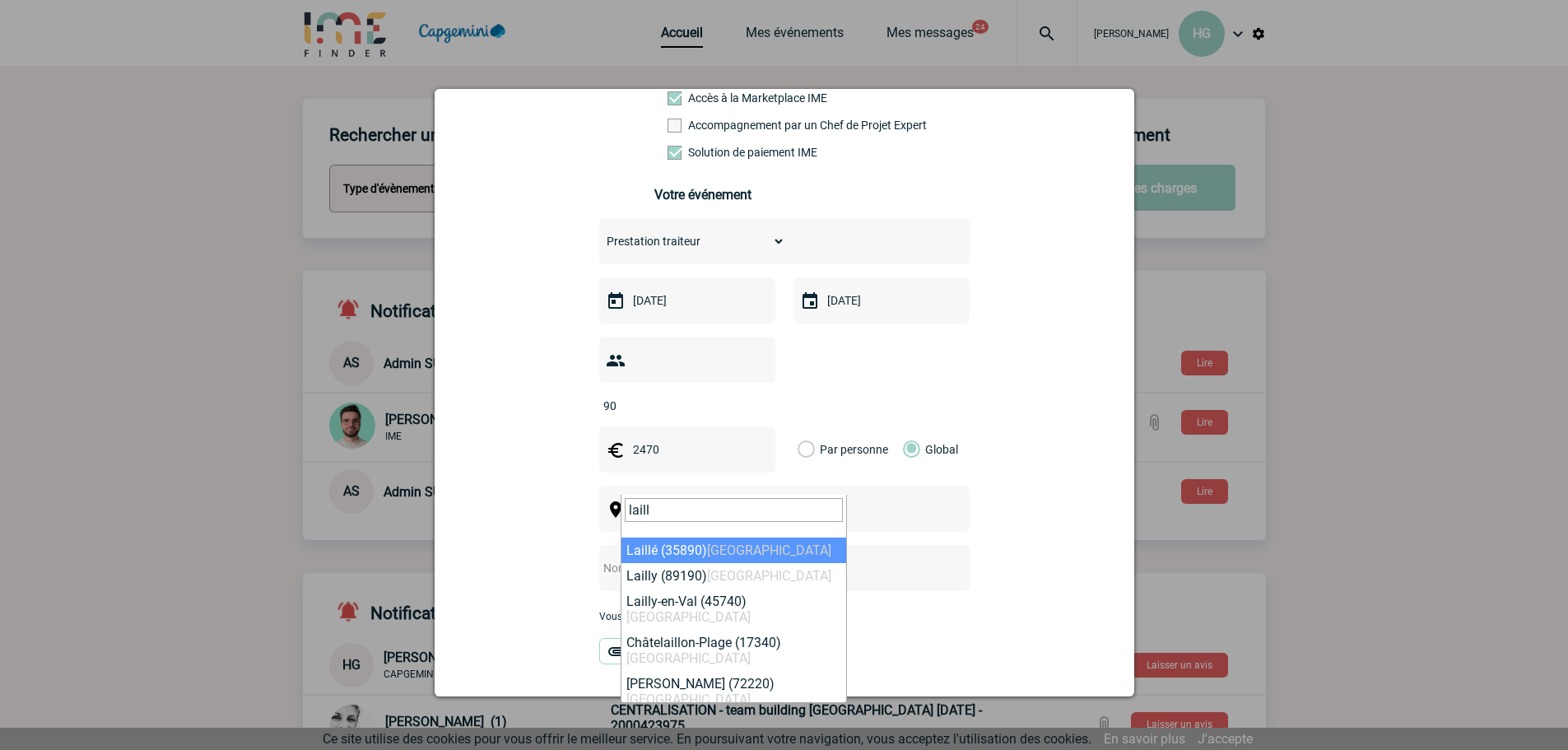
type input "laill"
select select "2112"
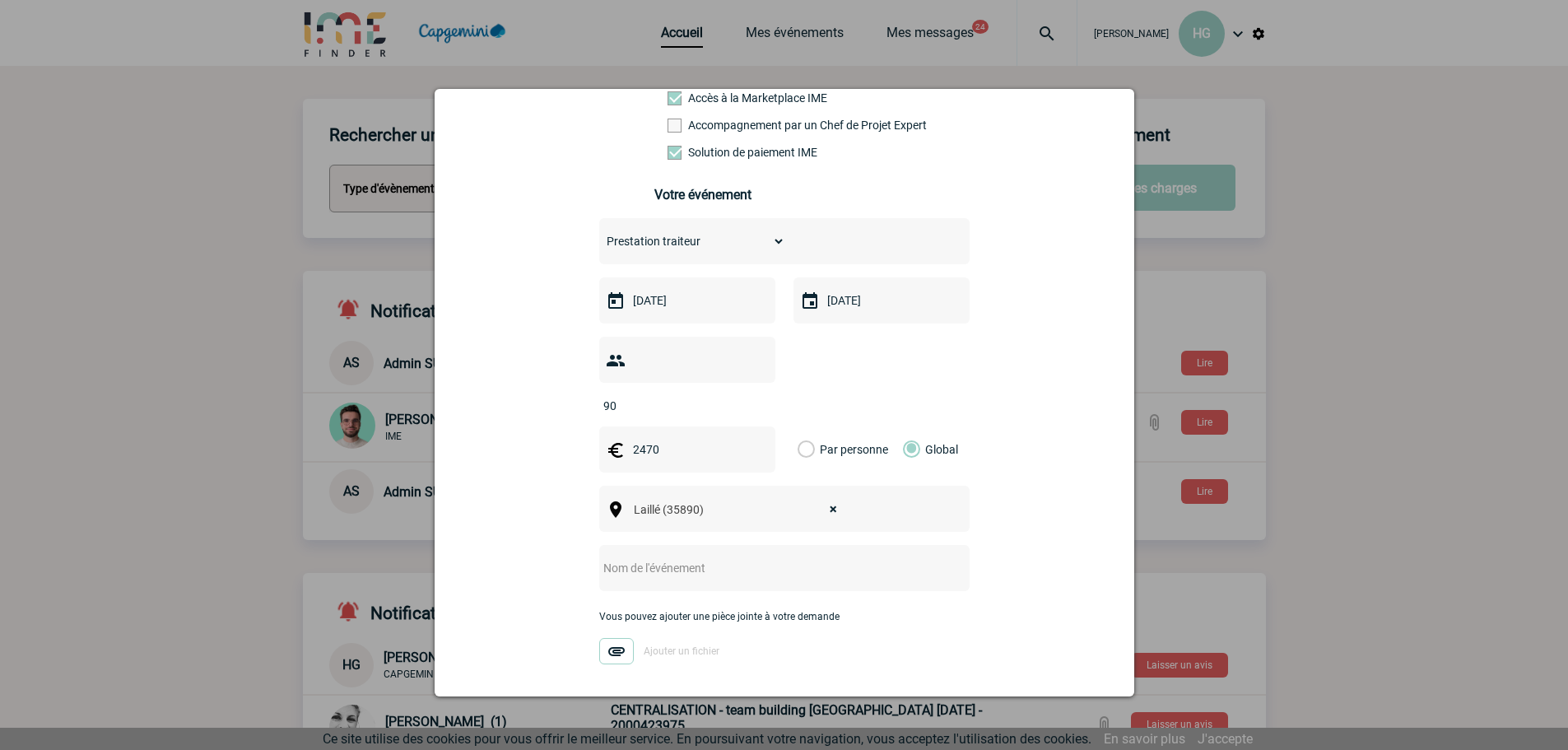
click at [650, 557] on input "text" at bounding box center [763, 568] width 327 height 21
drag, startPoint x: 681, startPoint y: 538, endPoint x: 805, endPoint y: 555, distance: 125.2
click at [805, 555] on div "repas équipe du 23/05/25" at bounding box center [784, 568] width 371 height 46
type input "repas équipe du [DATE]"
click at [611, 638] on img at bounding box center [616, 651] width 34 height 26
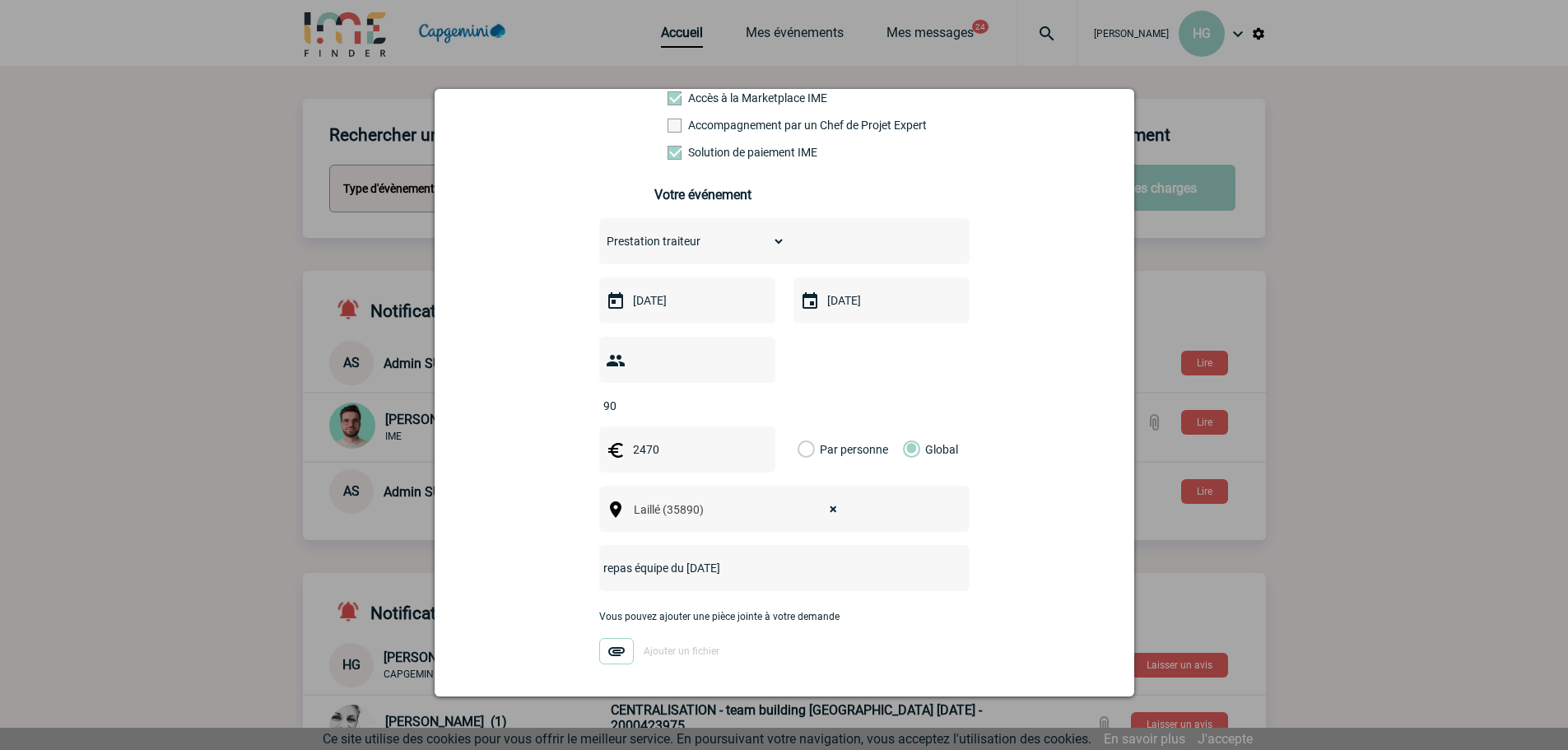
click at [0, 0] on input "Ajouter un fichier" at bounding box center [0, 0] width 0 height 0
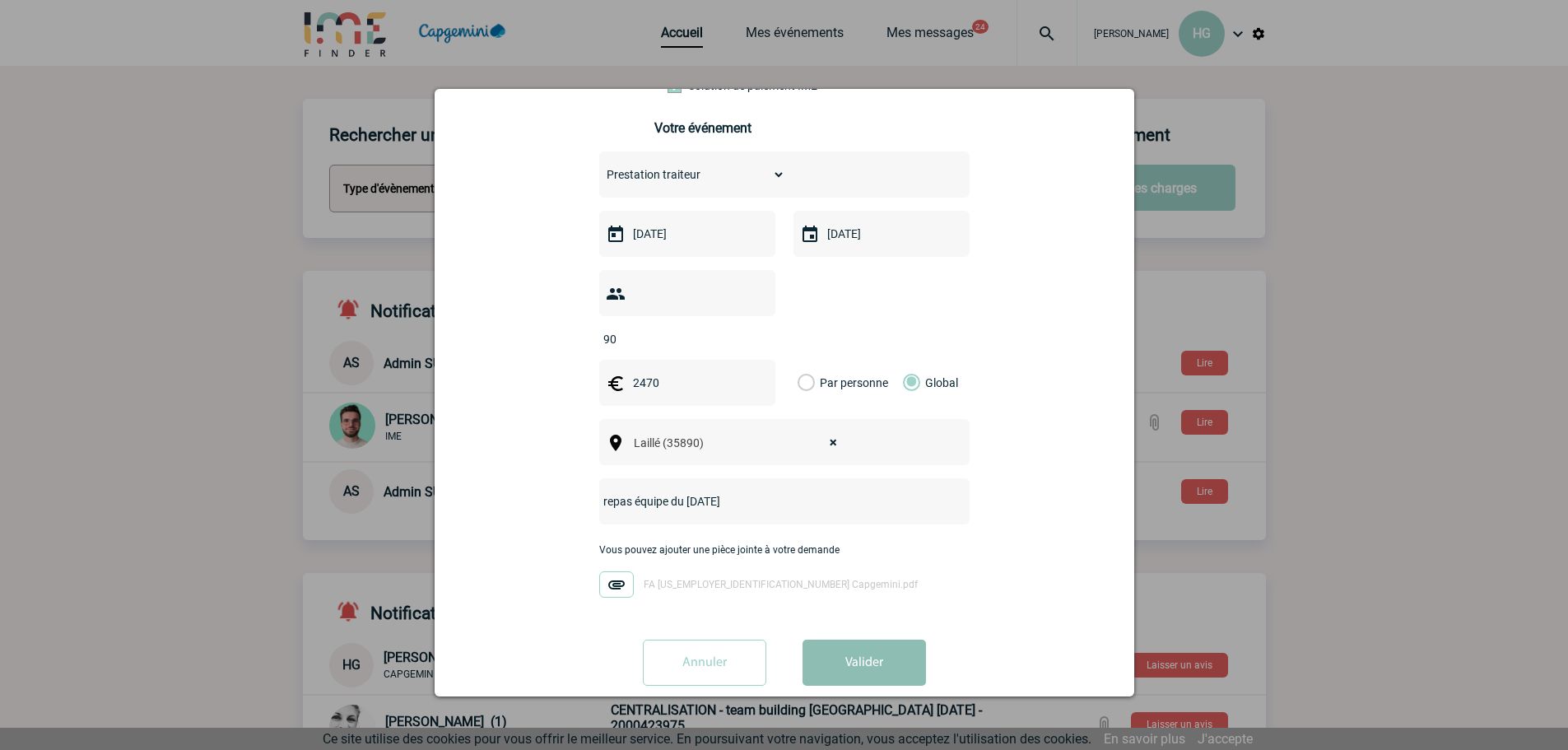
click at [858, 640] on button "Valider" at bounding box center [864, 662] width 124 height 46
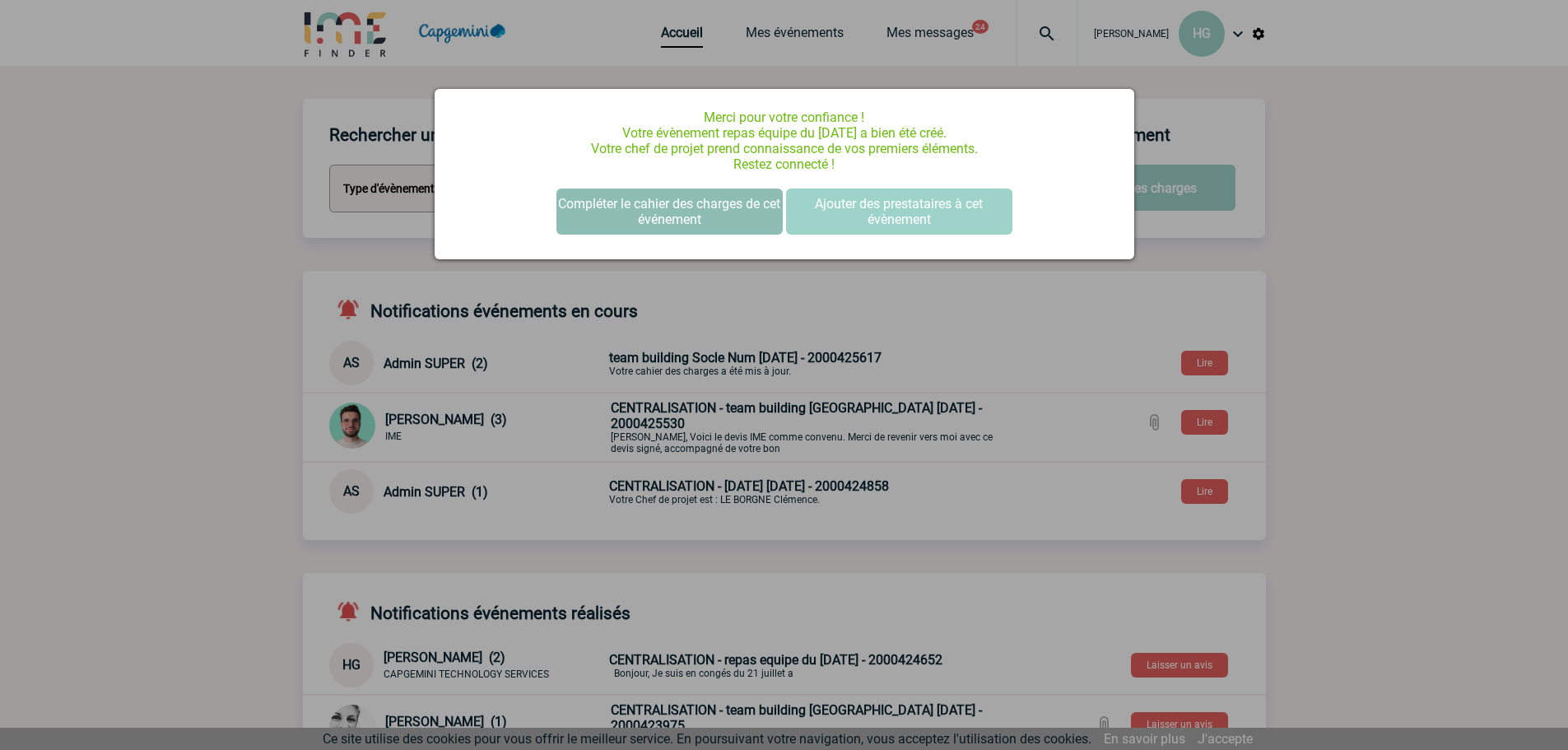
click at [652, 211] on button "Compléter le cahier des charges de cet événement" at bounding box center [670, 211] width 226 height 46
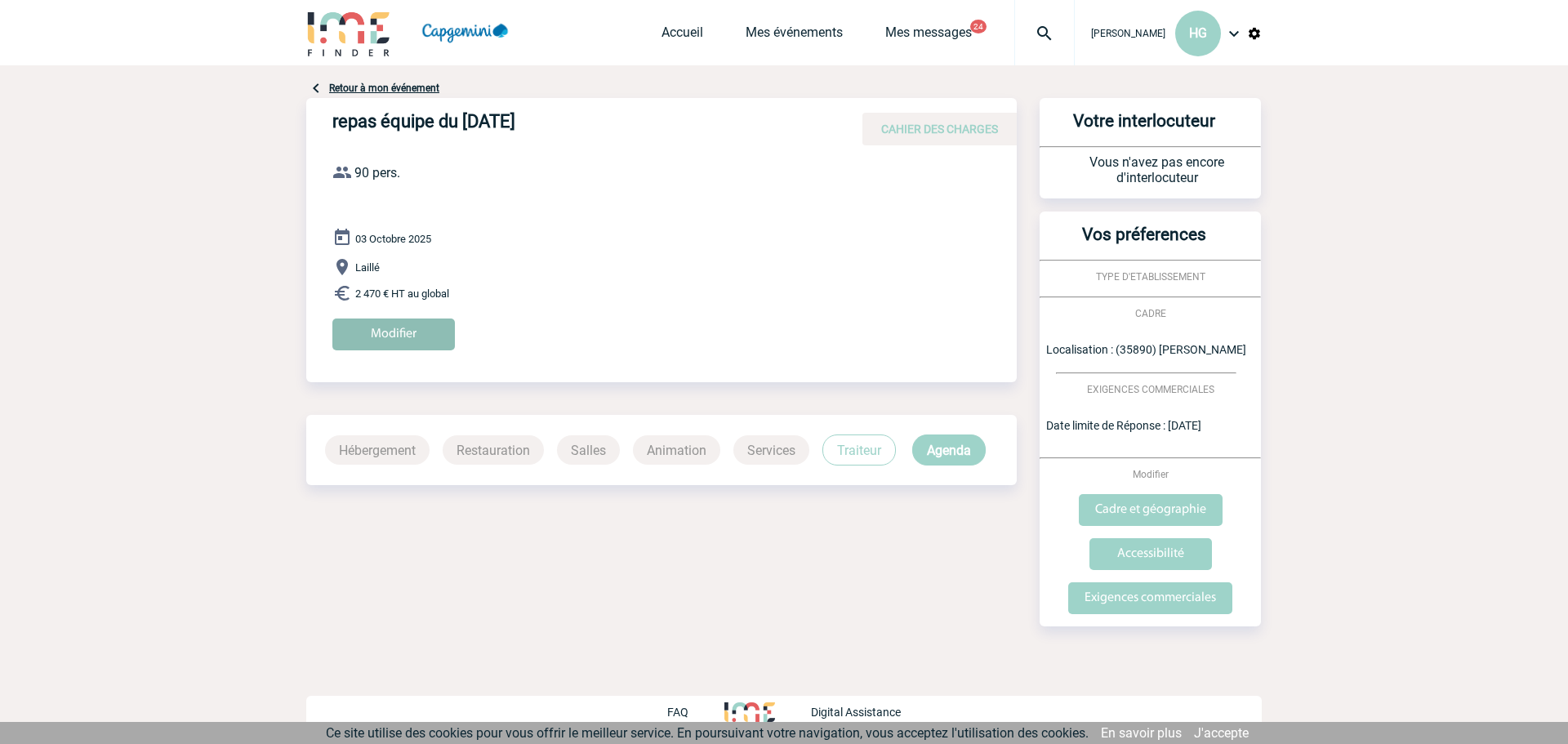
click at [380, 332] on input "Modifier" at bounding box center [393, 334] width 123 height 32
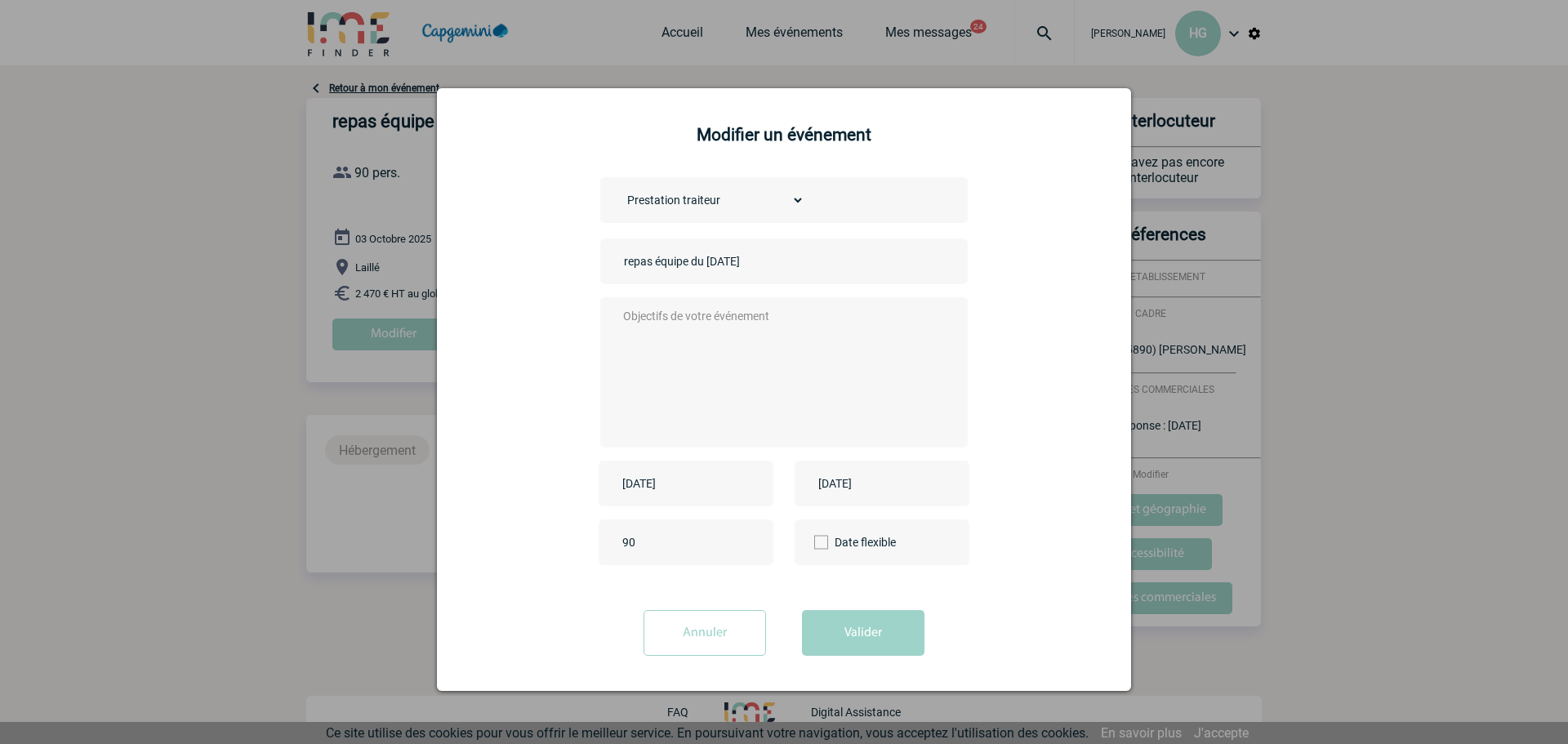
click at [736, 491] on div "2025-10-03" at bounding box center [685, 483] width 175 height 46
click at [644, 350] on textarea at bounding box center [780, 370] width 323 height 130
click at [691, 634] on input "Annuler" at bounding box center [704, 633] width 123 height 46
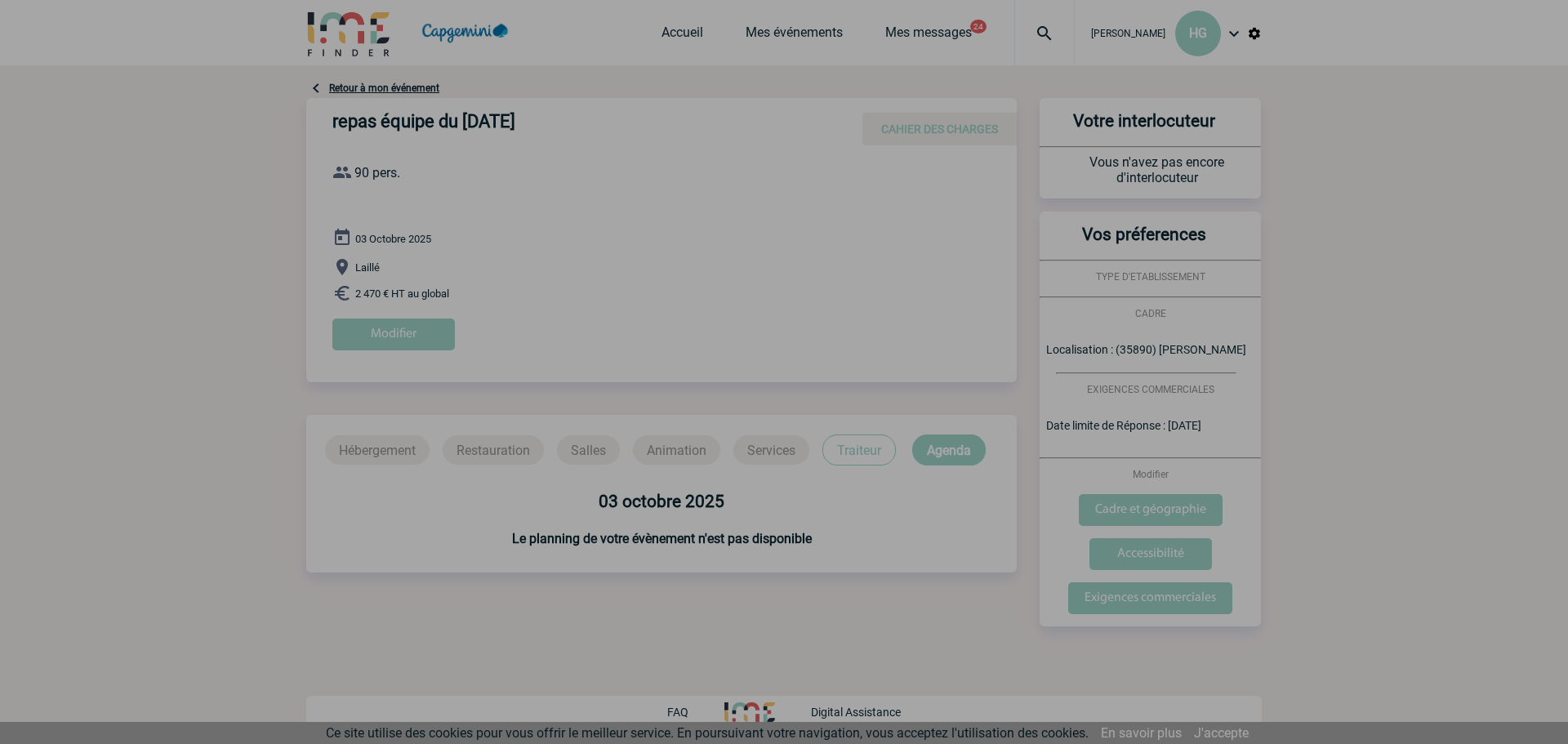
click at [216, 355] on div at bounding box center [784, 372] width 1568 height 744
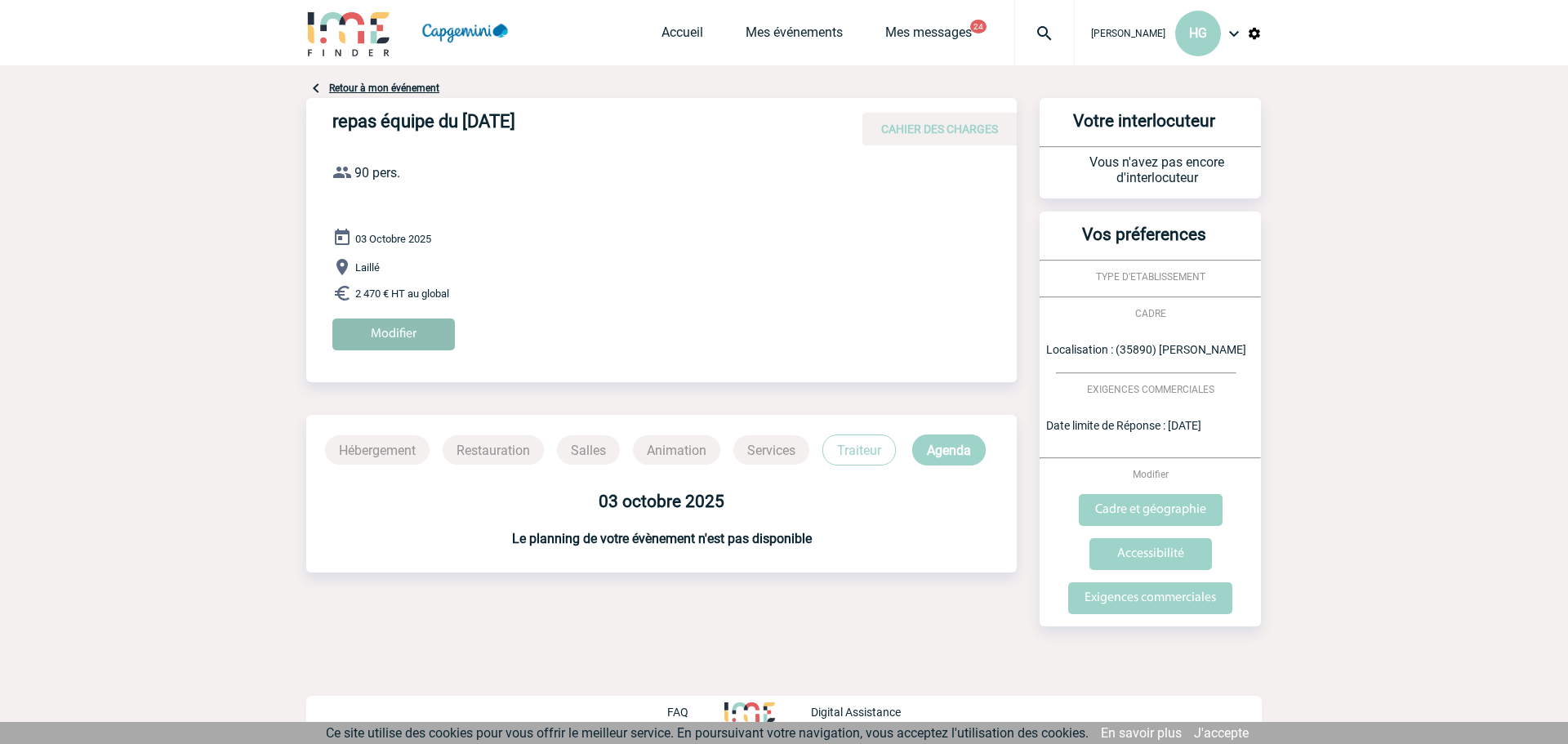
click at [396, 336] on input "Modifier" at bounding box center [393, 334] width 123 height 32
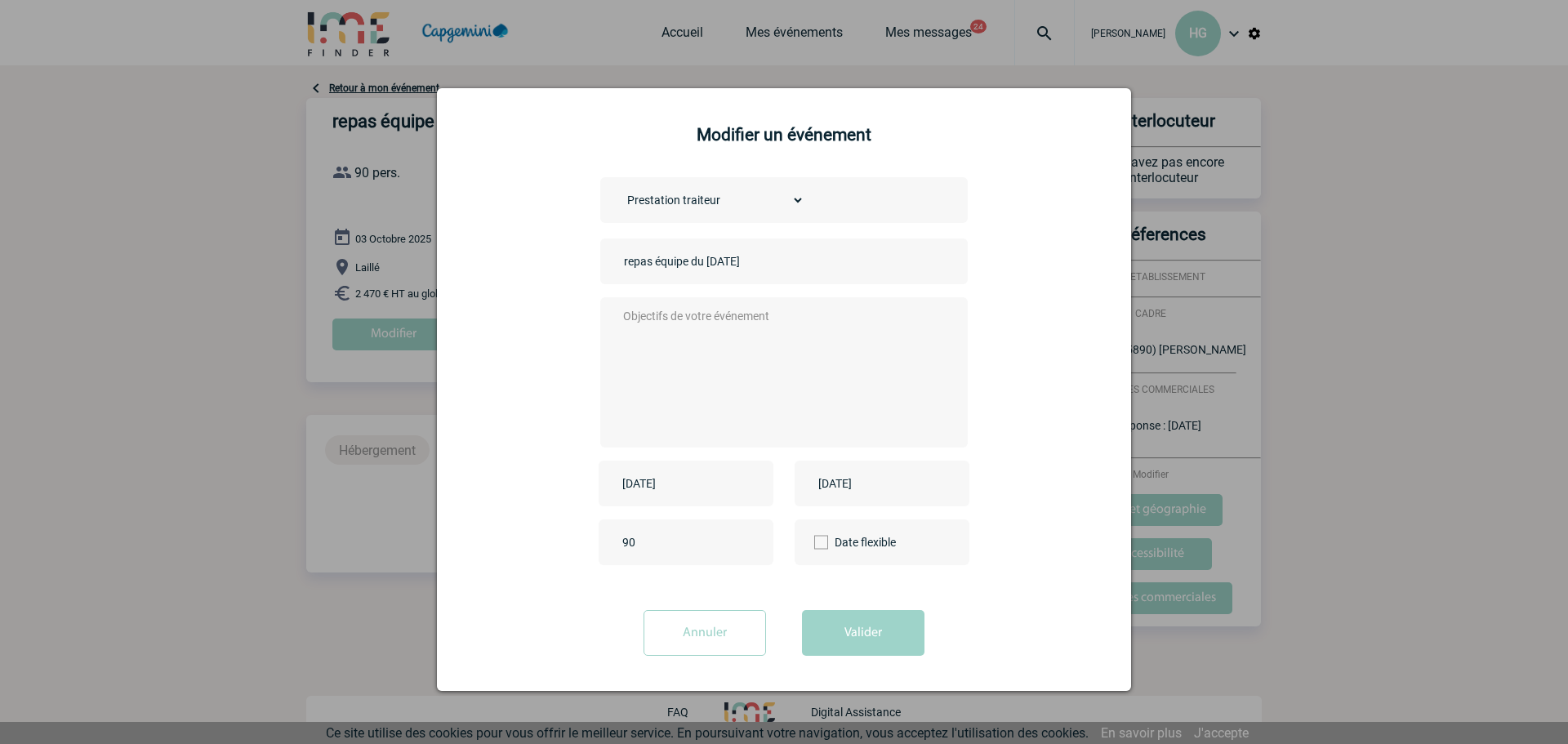
click at [649, 324] on textarea at bounding box center [780, 370] width 323 height 130
click at [679, 473] on div "2025-10-03" at bounding box center [685, 483] width 175 height 46
click at [691, 488] on input "2025-10-03" at bounding box center [675, 483] width 113 height 21
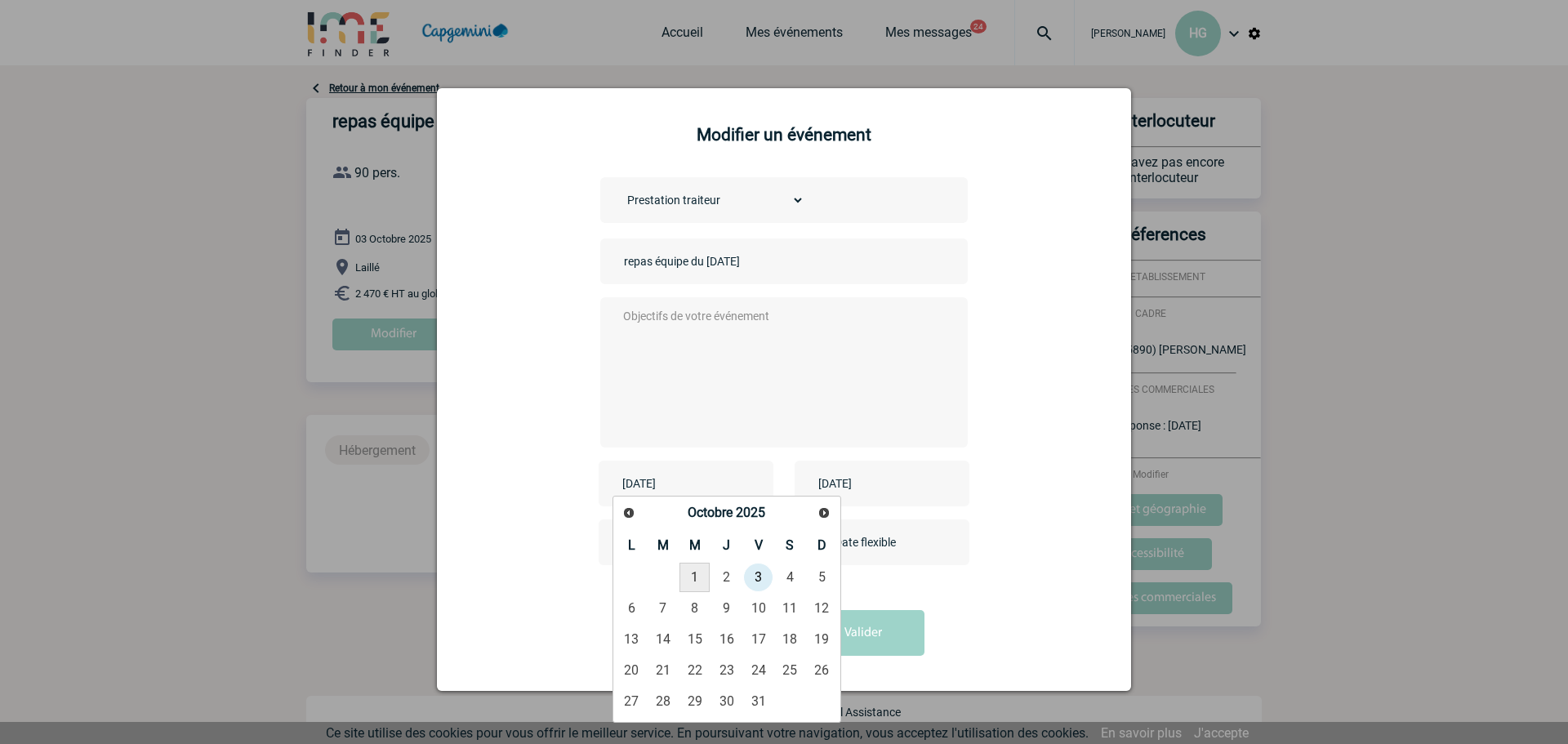
click at [693, 577] on link "1" at bounding box center [694, 577] width 30 height 30
type input "2025-10-01"
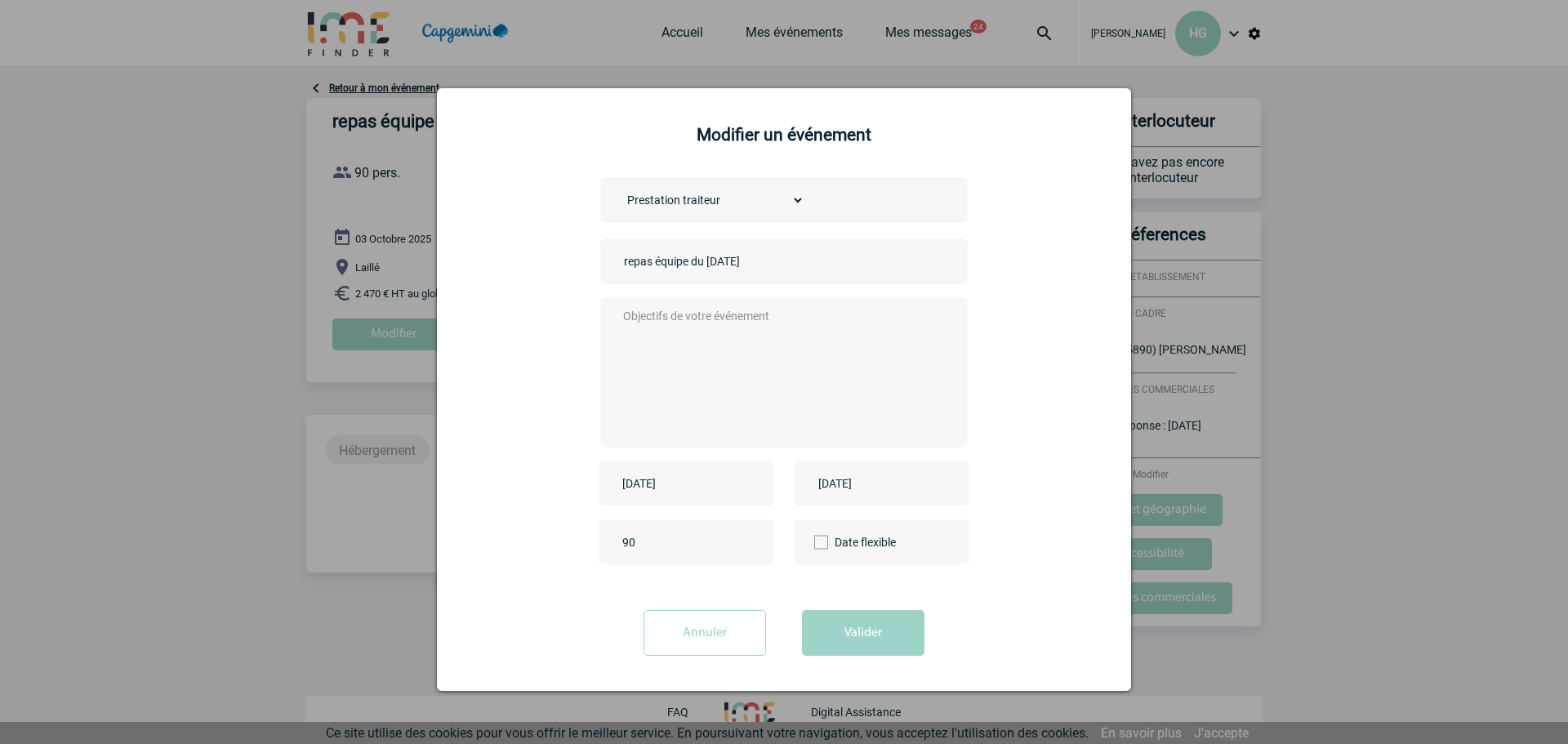
click at [906, 488] on input "2025-10-03" at bounding box center [871, 483] width 113 height 21
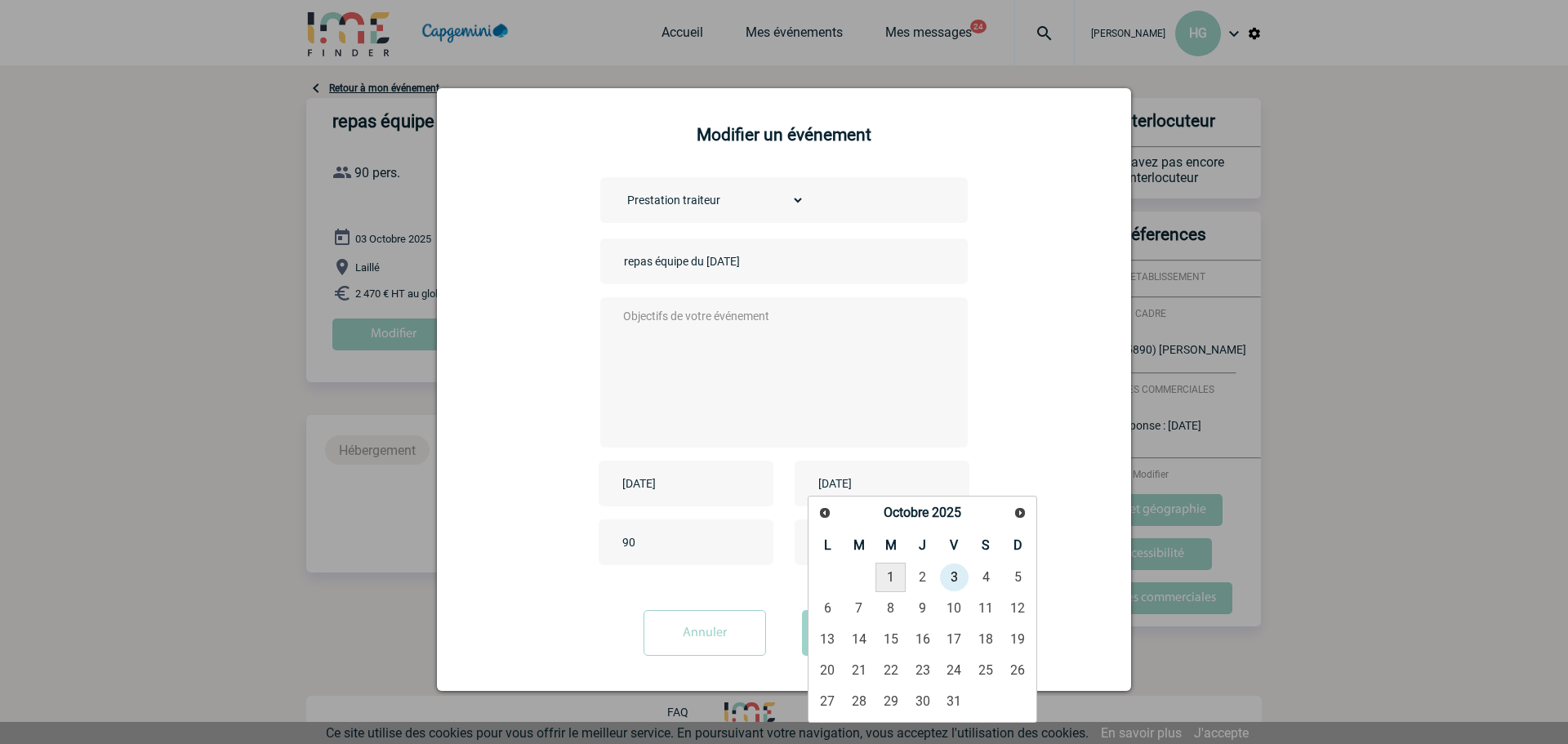
click at [892, 575] on link "1" at bounding box center [891, 577] width 30 height 30
type input "2025-10-01"
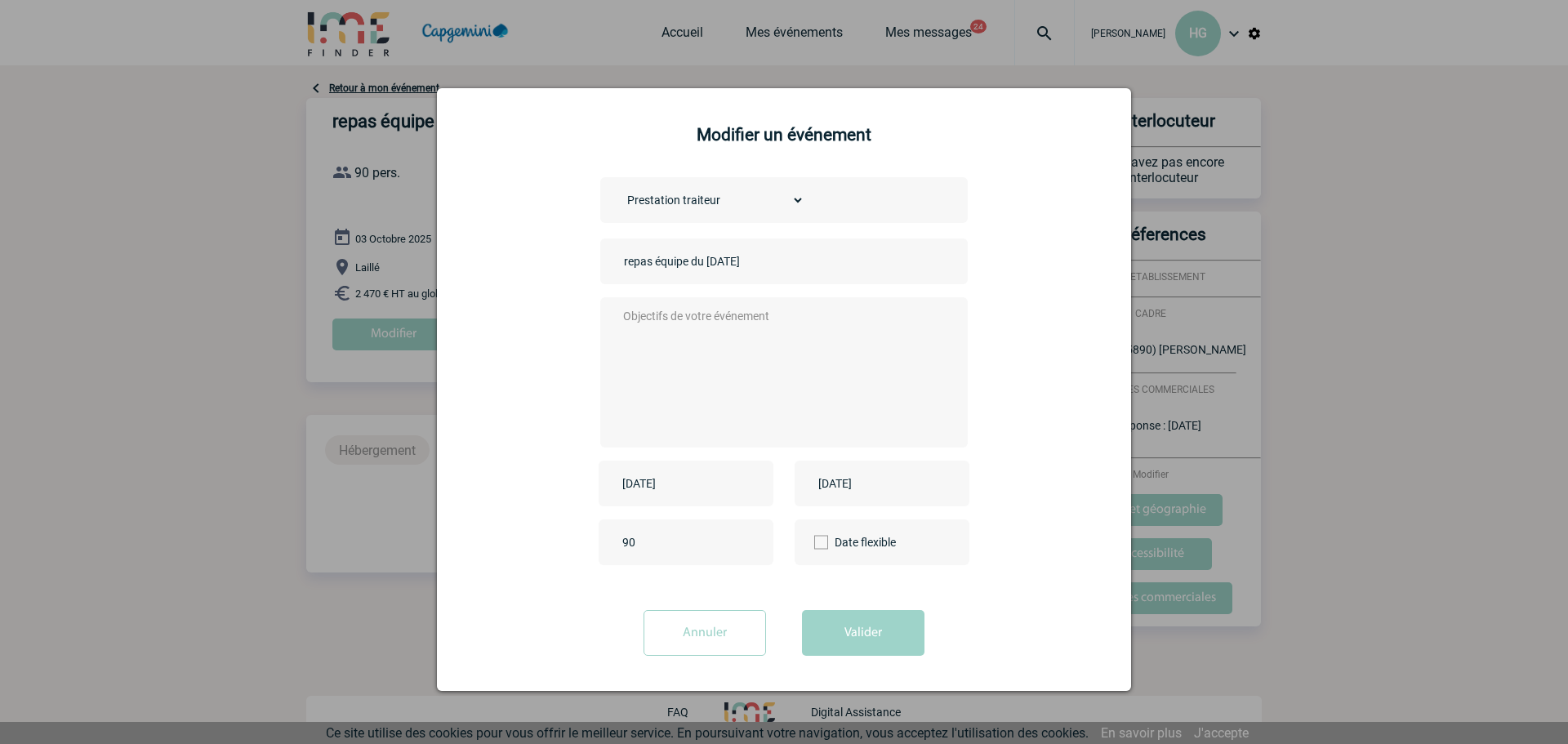
click at [648, 341] on textarea at bounding box center [780, 370] width 323 height 130
click at [692, 311] on textarea "demande de regèlement uniquement" at bounding box center [780, 370] width 323 height 130
type textarea "demande de règlement uniquement"
click at [855, 638] on button "Valider" at bounding box center [863, 633] width 123 height 46
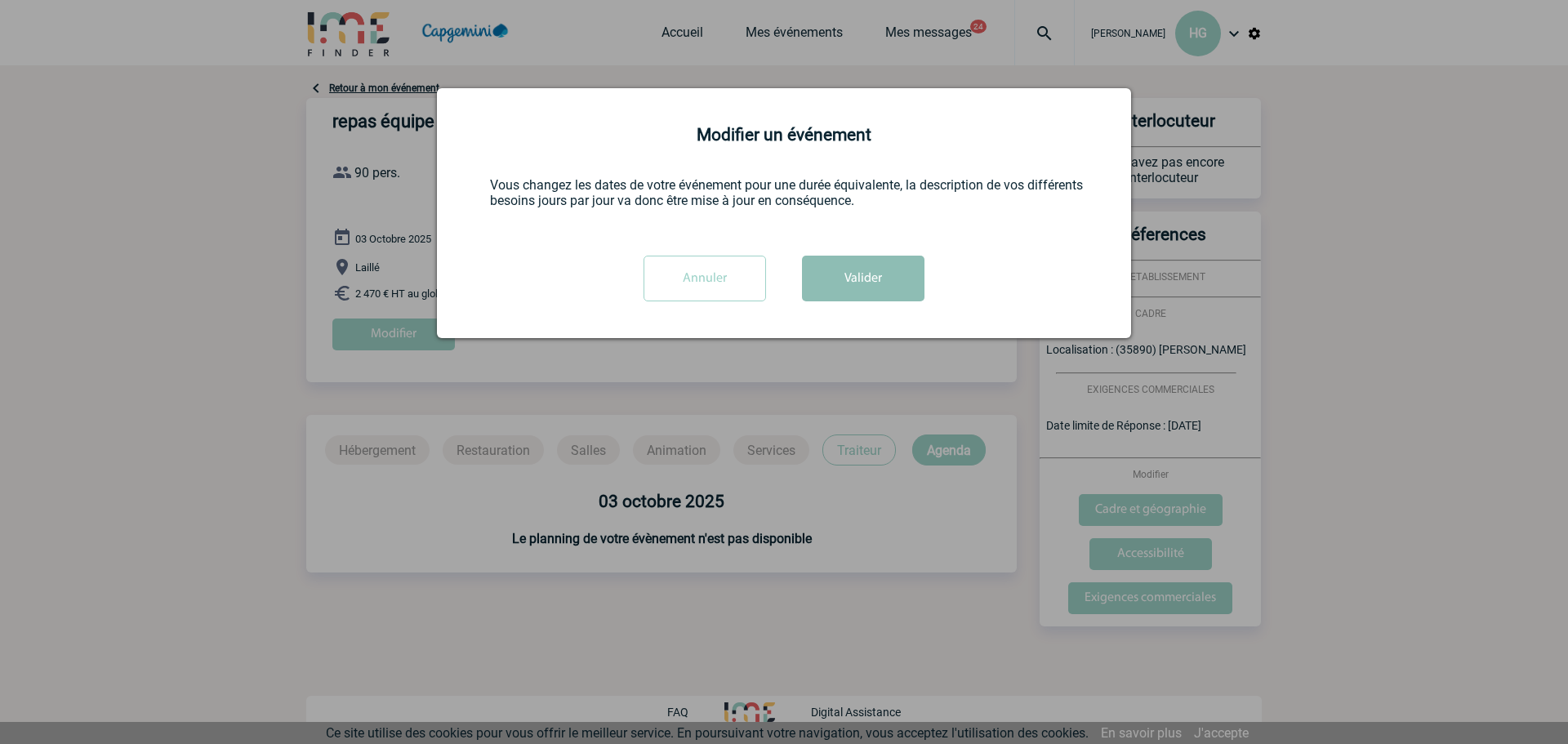
click at [873, 293] on button "Valider" at bounding box center [863, 278] width 123 height 46
click at [877, 269] on button "Valider" at bounding box center [863, 278] width 123 height 46
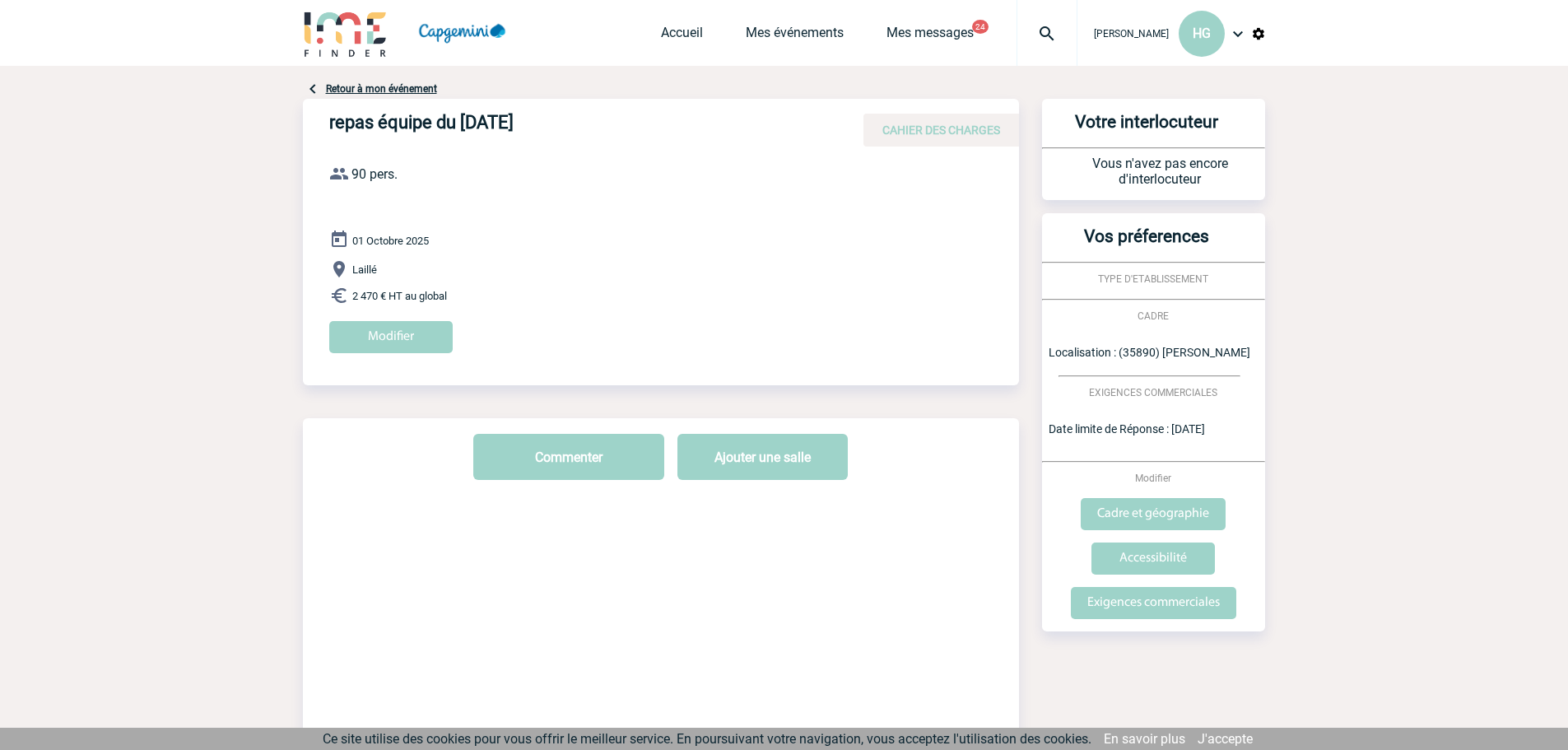
click at [181, 304] on body "Héloïse GUICHON HG Accueil Mes événements 24" at bounding box center [784, 478] width 1568 height 956
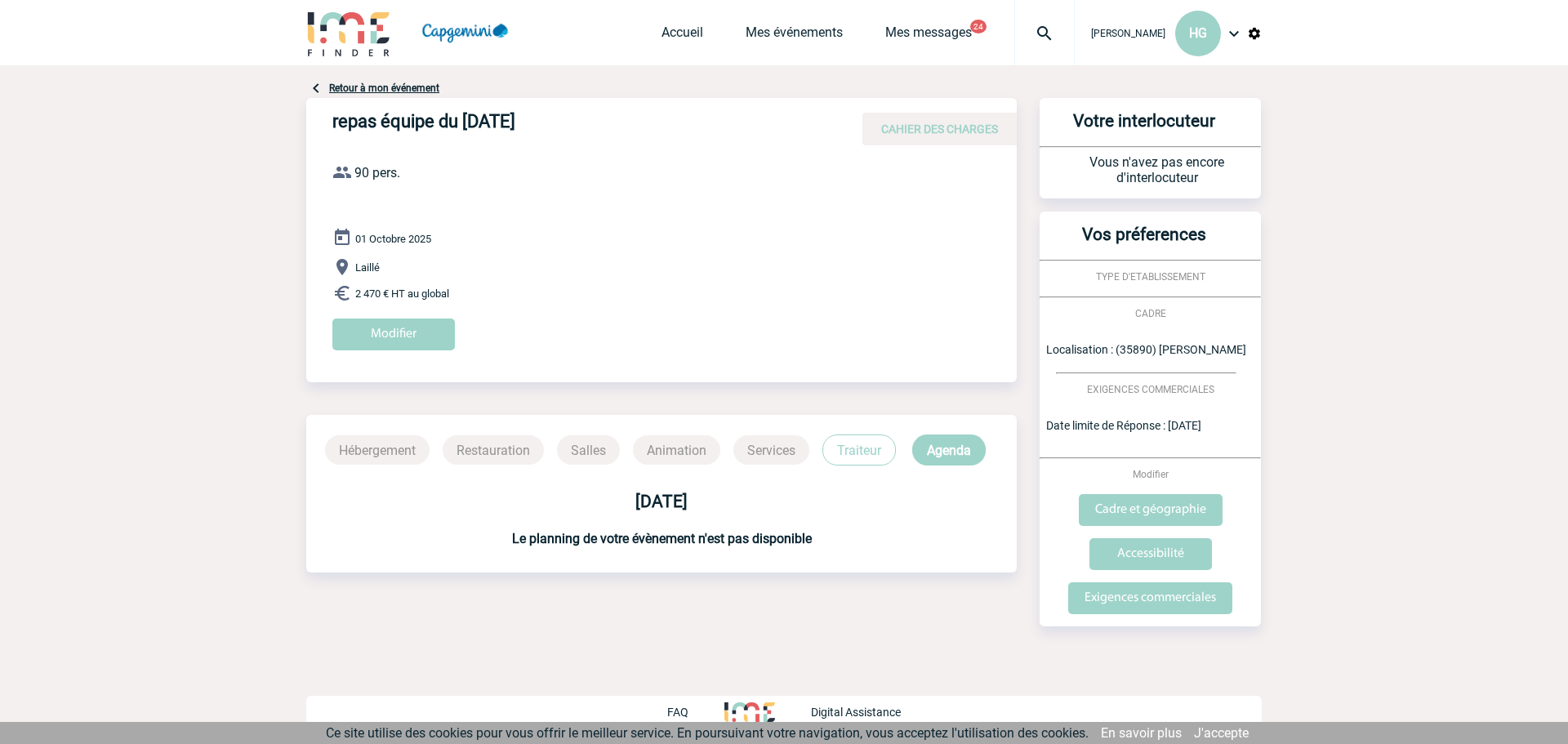
click at [355, 85] on link "Retour à mon événement" at bounding box center [384, 88] width 110 height 11
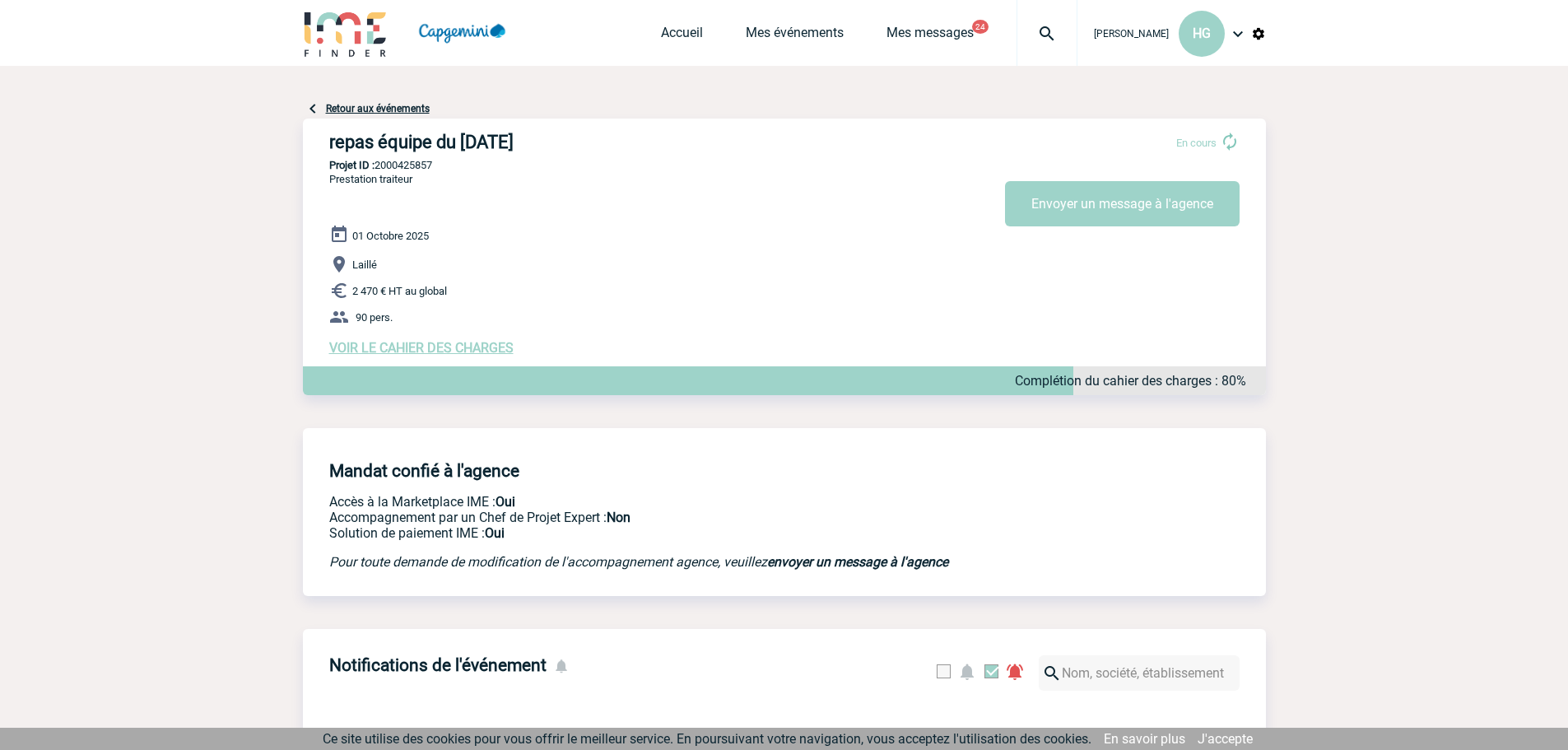
click at [340, 109] on link "Retour aux événements" at bounding box center [378, 108] width 103 height 11
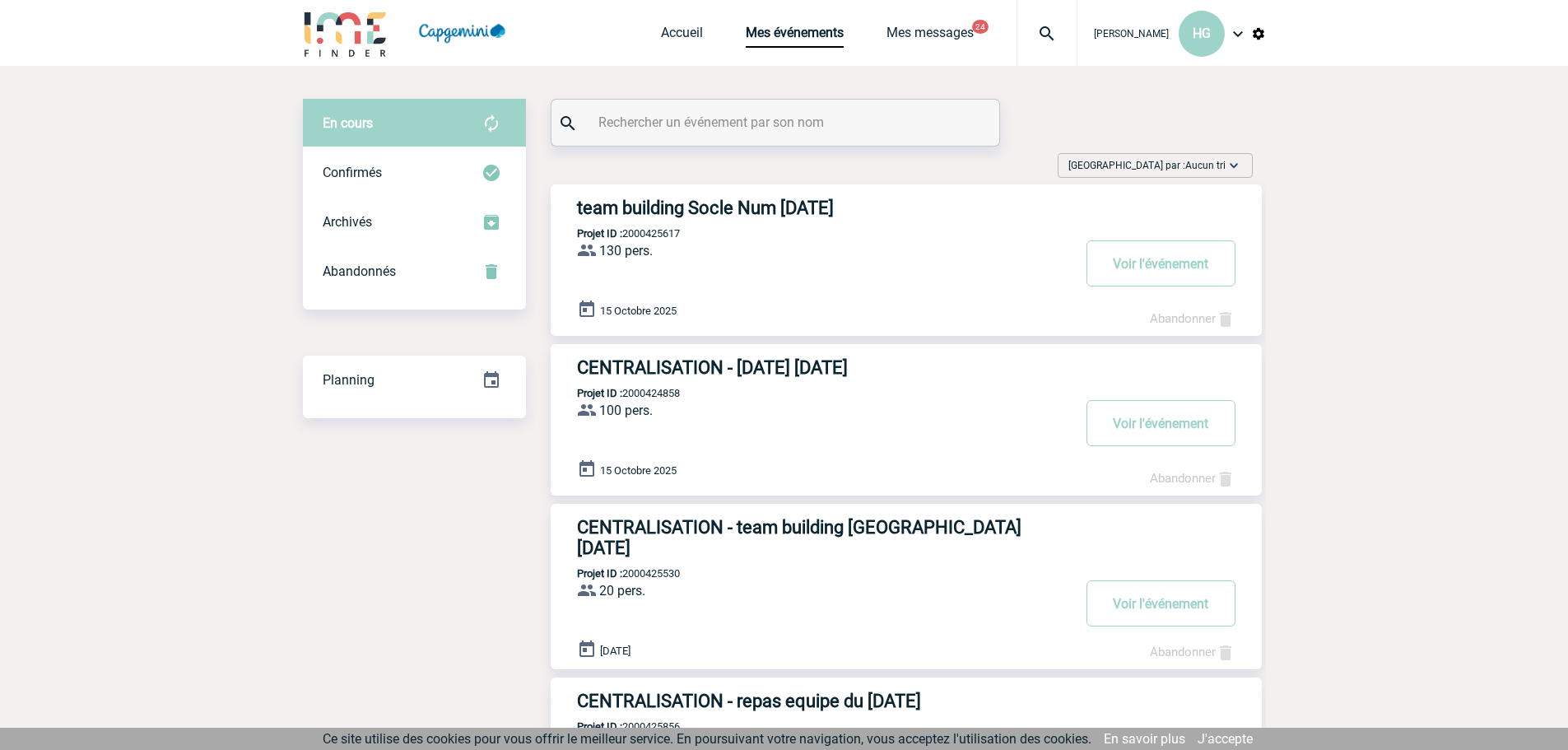
click at [356, 131] on div "En cours" at bounding box center [415, 124] width 223 height 49
